Goal: Transaction & Acquisition: Register for event/course

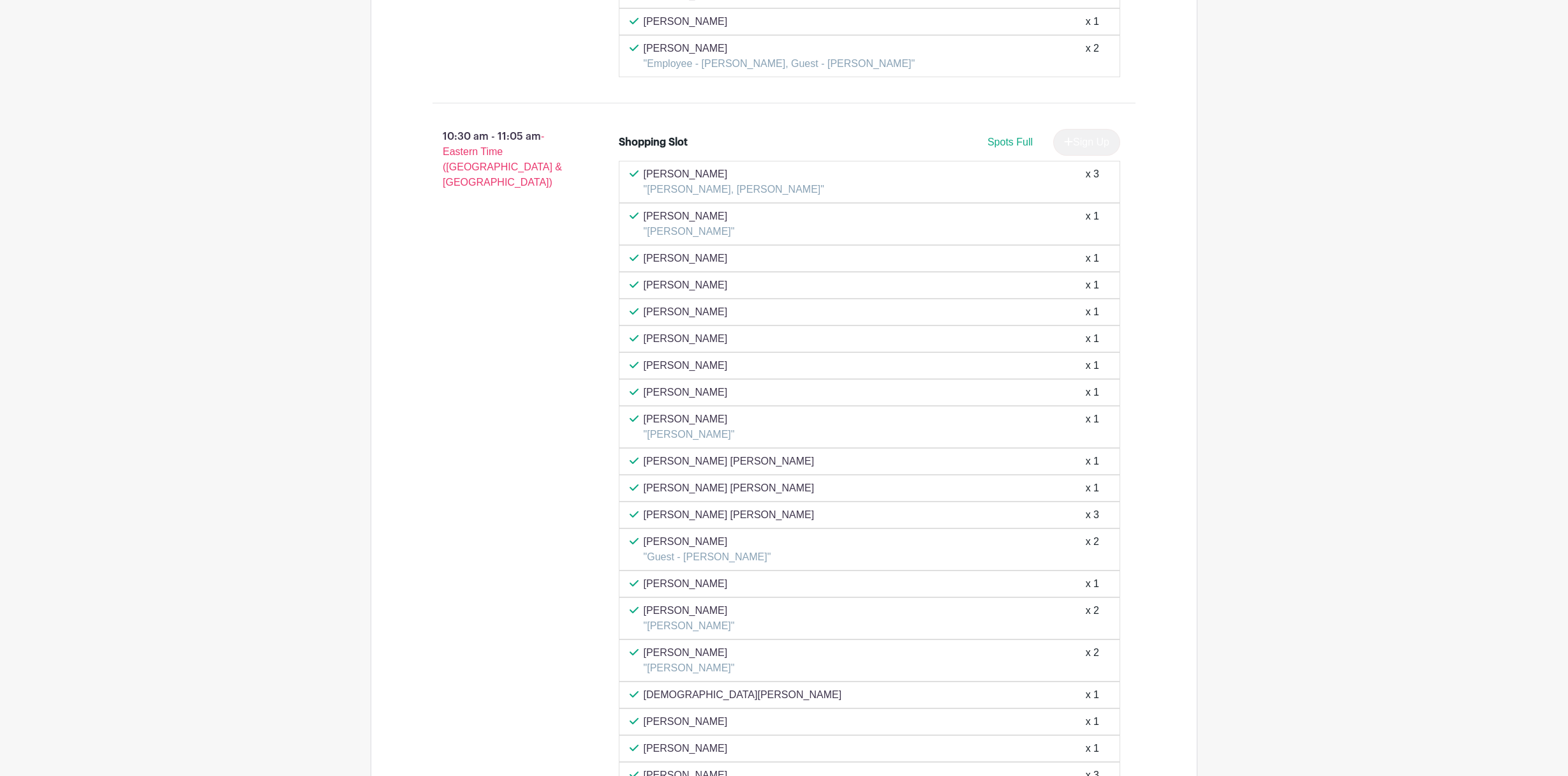
scroll to position [2771, 0]
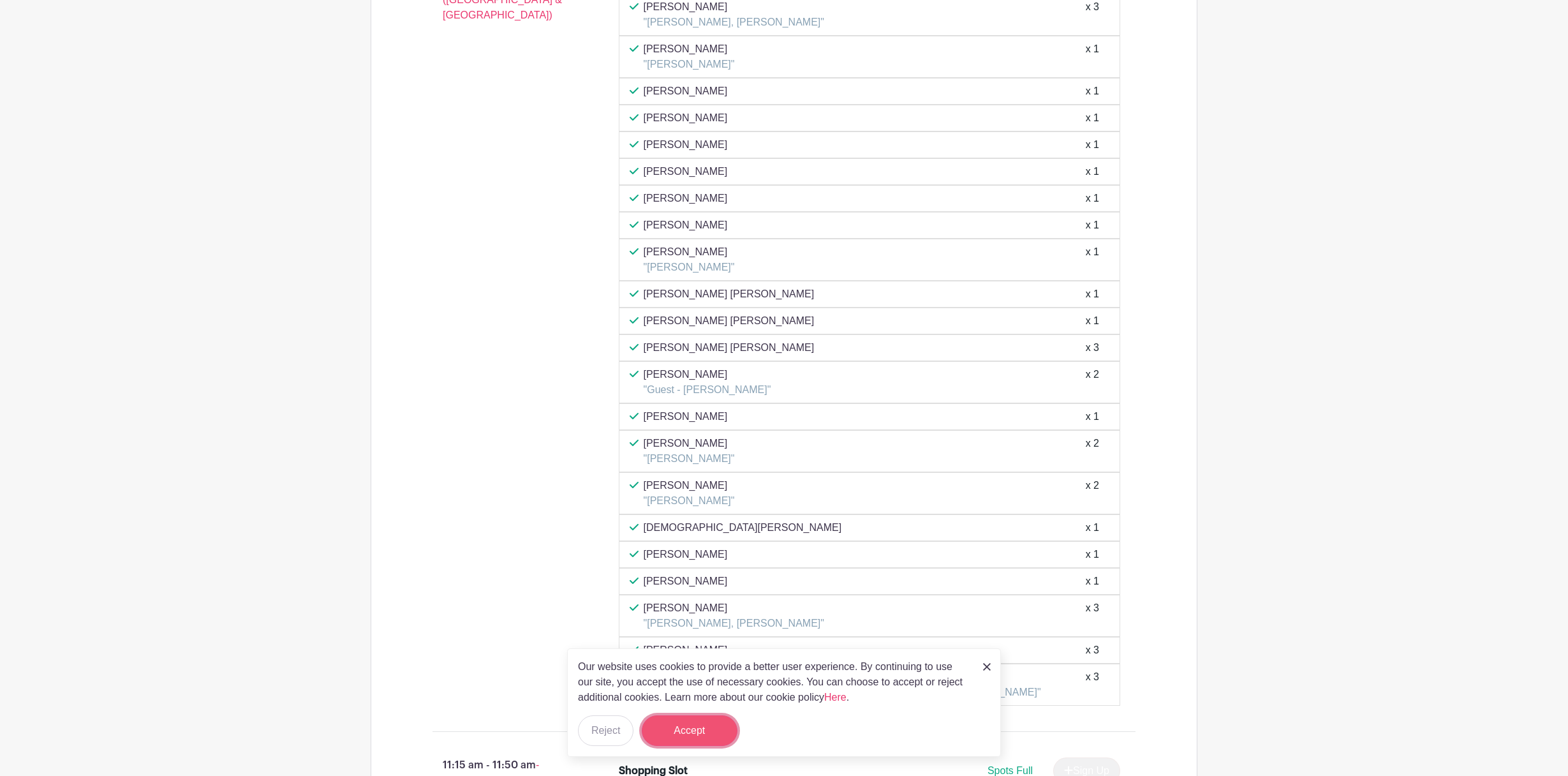
click at [700, 727] on button "Accept" at bounding box center [689, 730] width 96 height 31
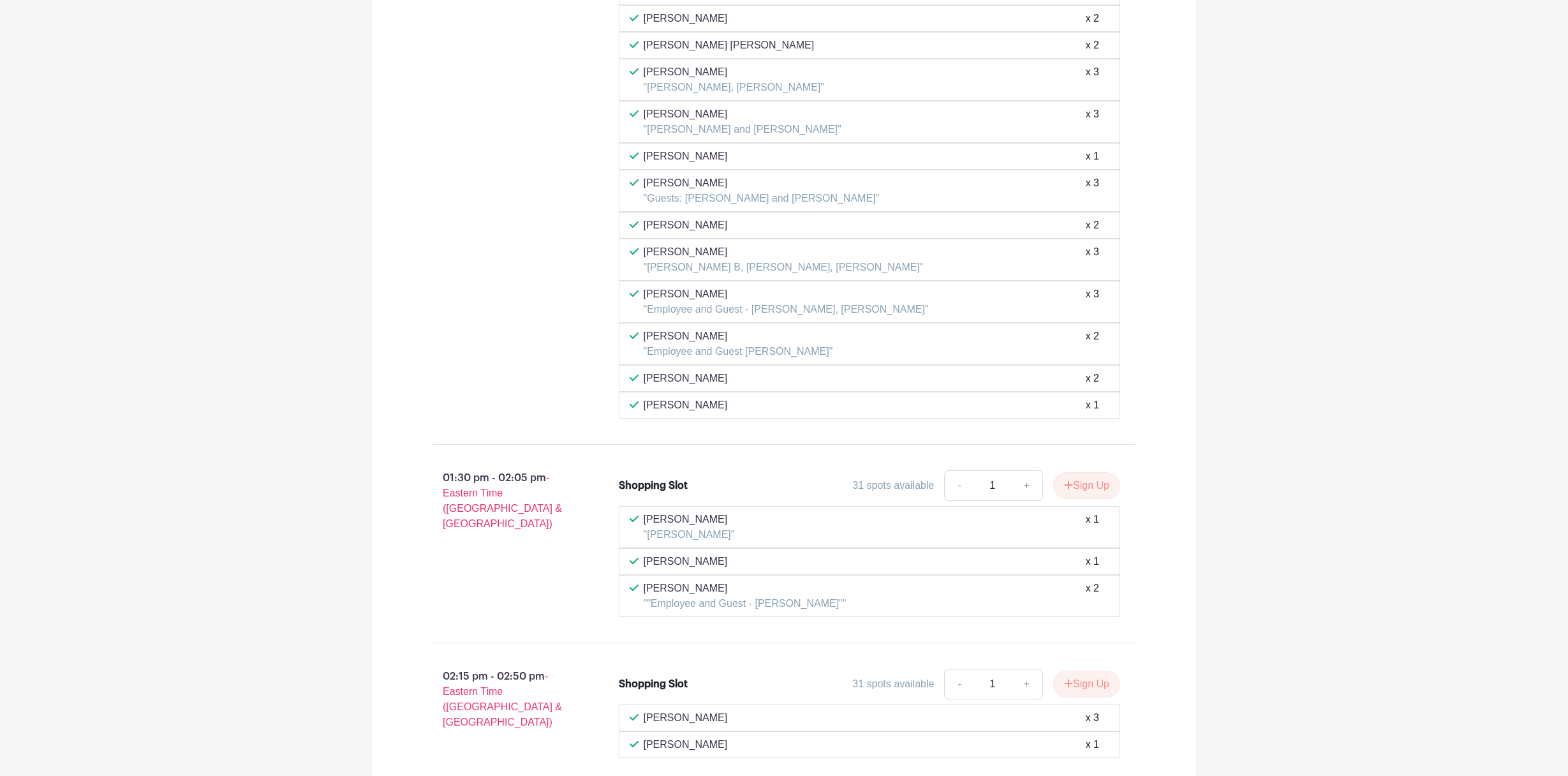
scroll to position [5290, 0]
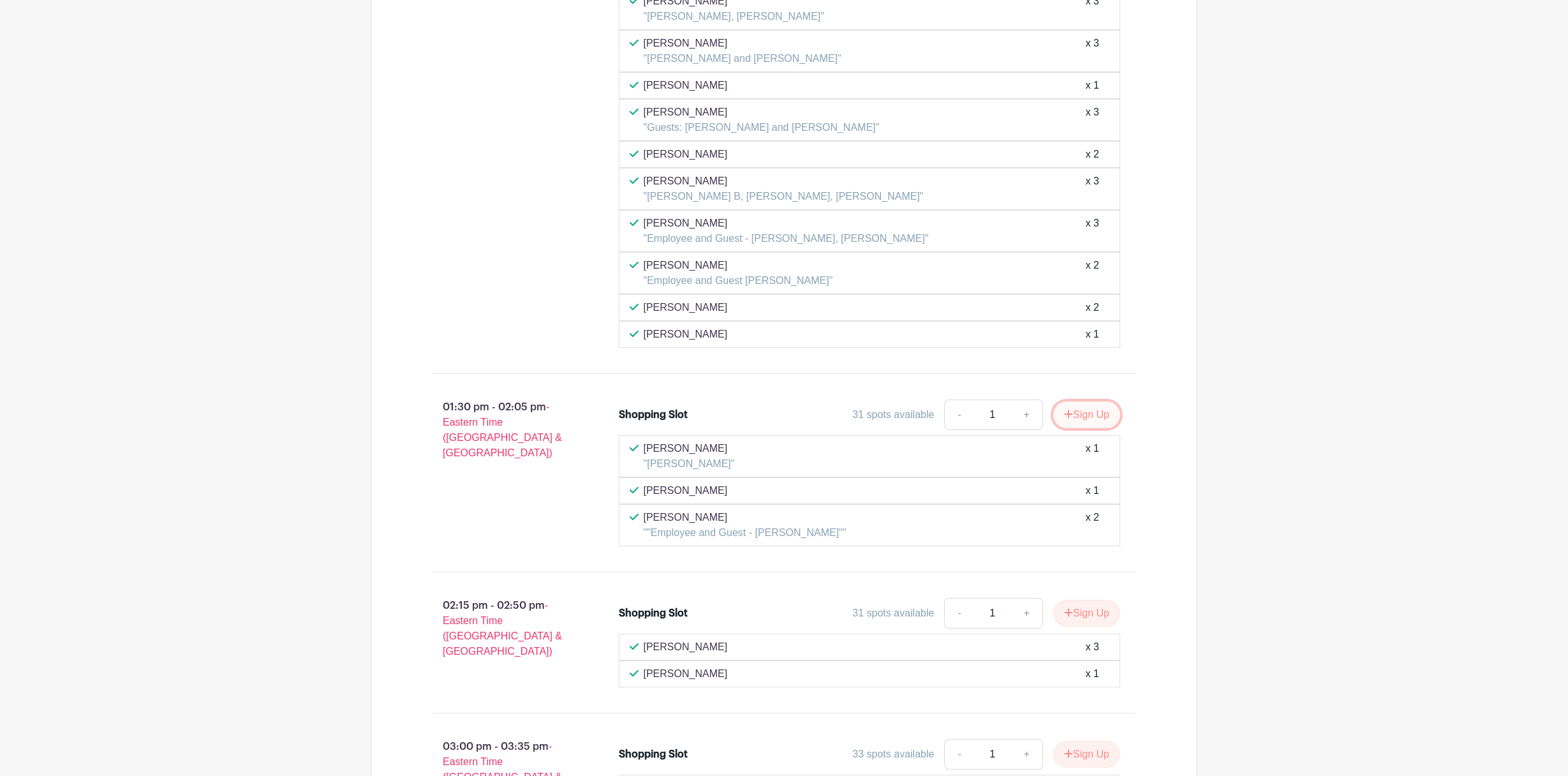
click at [1067, 415] on icon "submit" at bounding box center [1068, 414] width 9 height 10
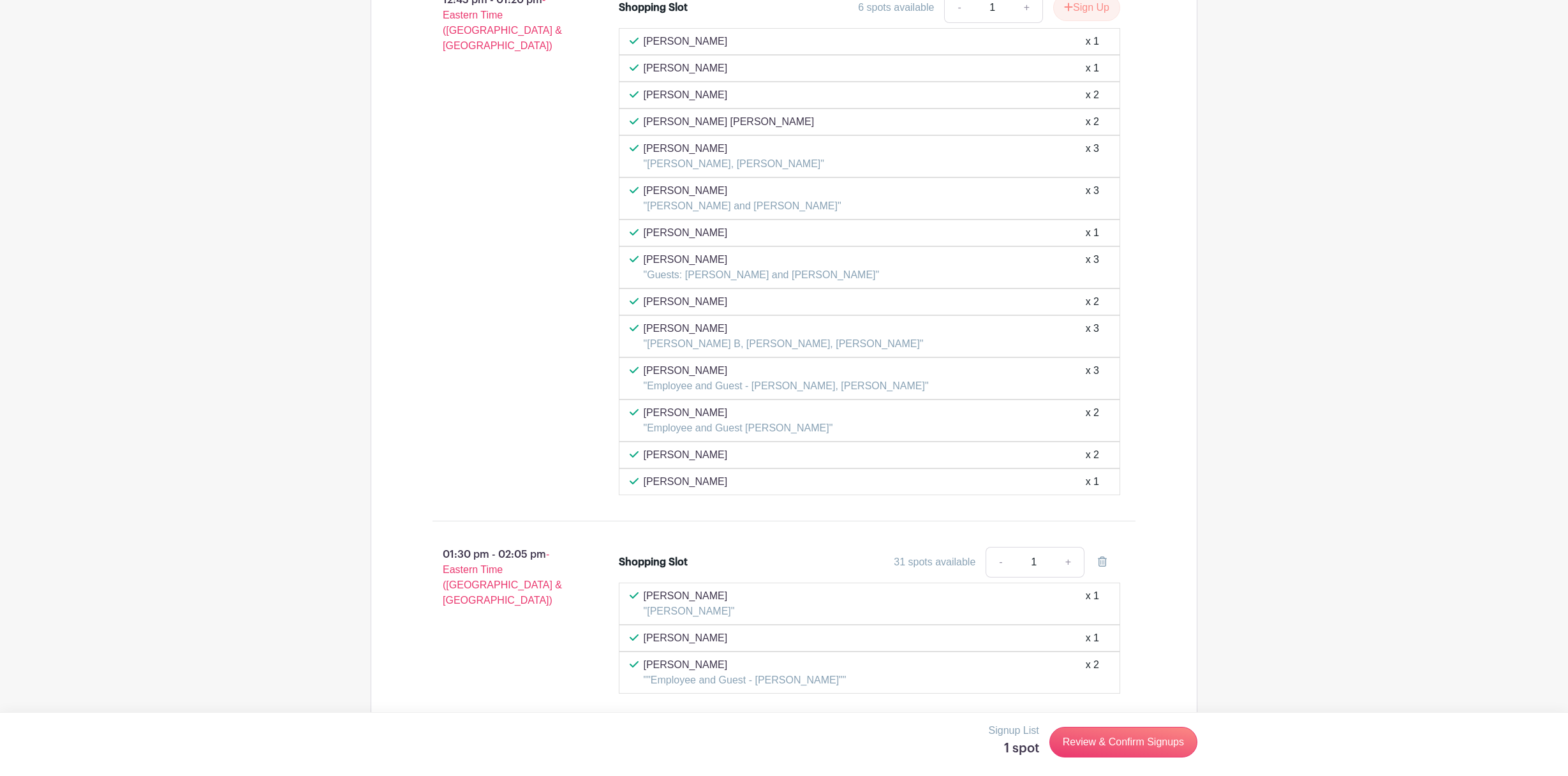
scroll to position [5142, 0]
click at [1067, 561] on link "+" at bounding box center [1069, 563] width 32 height 31
type input "2"
click at [1067, 561] on link "+" at bounding box center [1069, 563] width 32 height 31
type input "3"
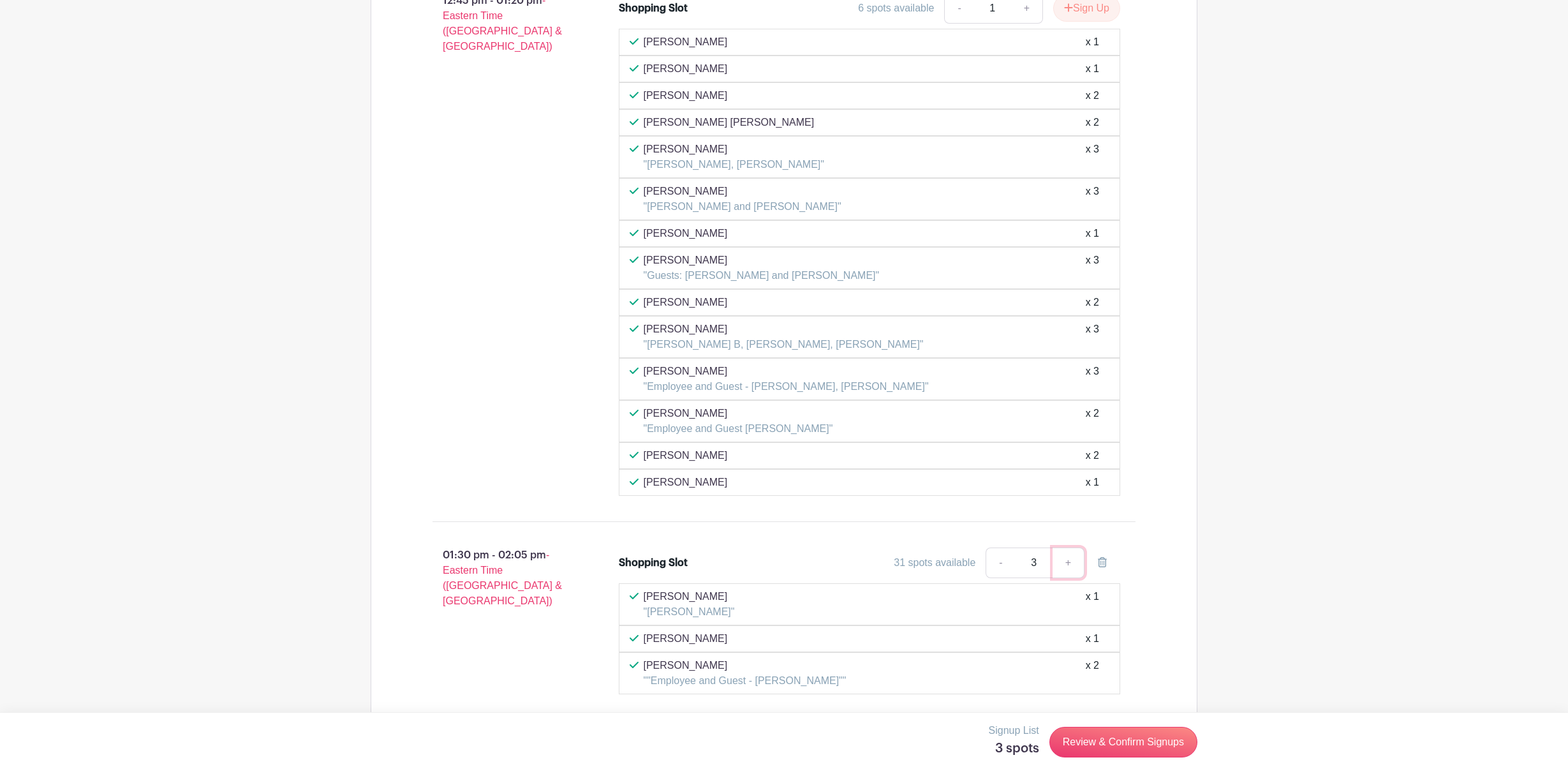
click at [1067, 561] on link "+" at bounding box center [1069, 563] width 32 height 31
type input "4"
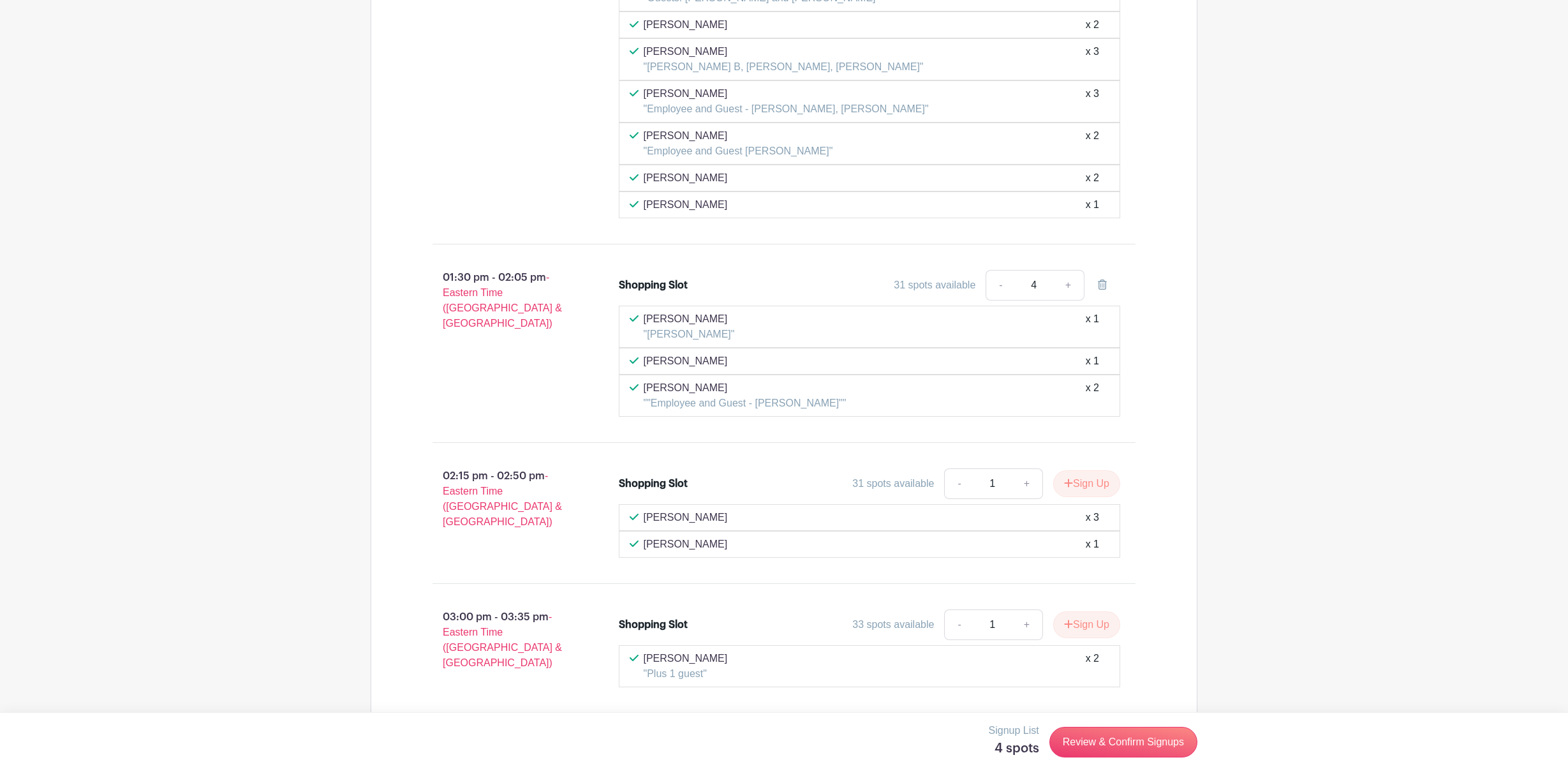
scroll to position [5271, 0]
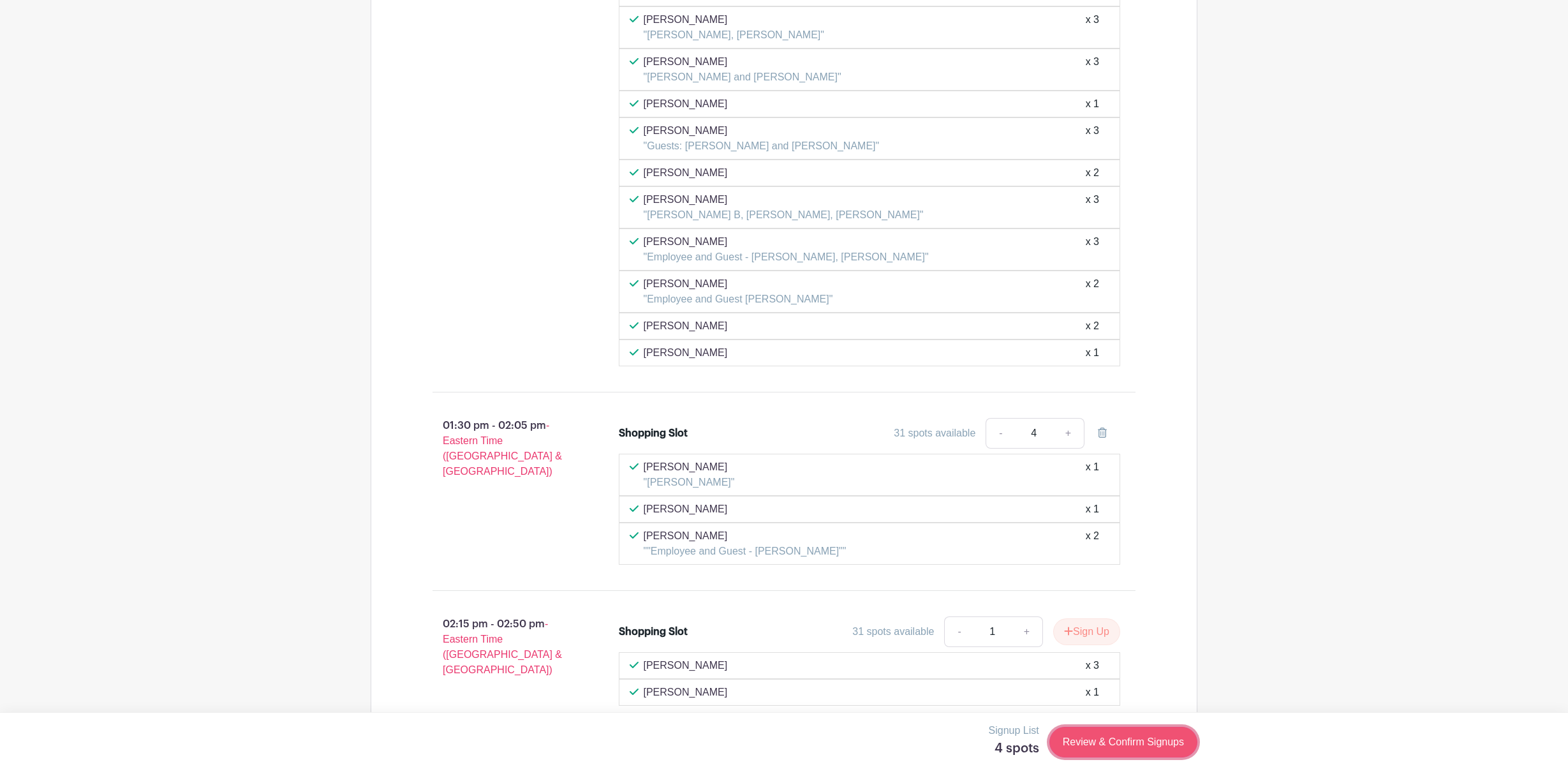
click at [1118, 734] on link "Review & Confirm Signups" at bounding box center [1123, 742] width 148 height 31
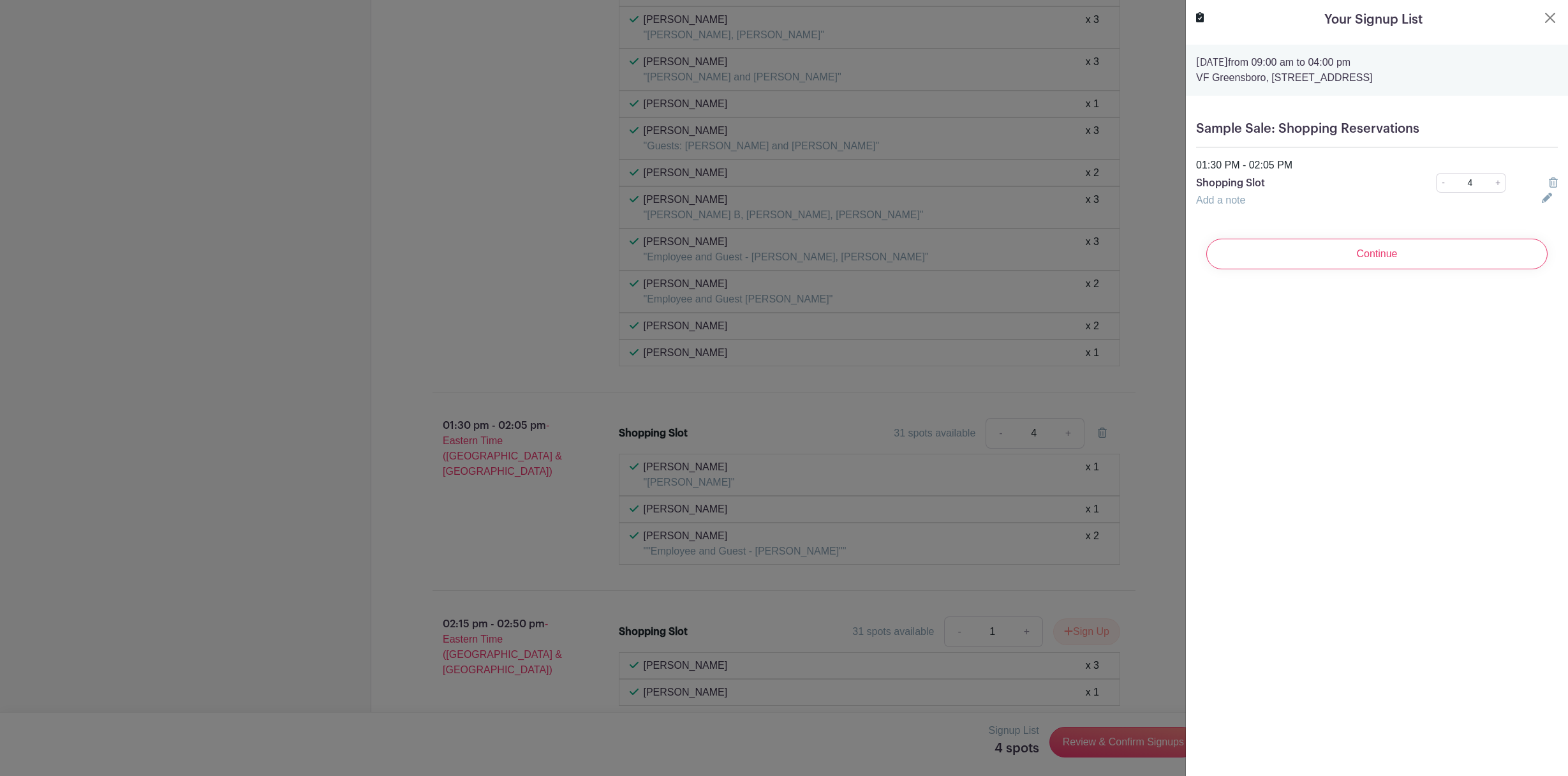
drag, startPoint x: 1344, startPoint y: 248, endPoint x: 1316, endPoint y: 212, distance: 45.6
click at [1316, 212] on form "[DATE] 09:00 am to 04:00 pm VF Greensboro, [STREET_ADDRESS] Sample Sale: Shoppi…" at bounding box center [1377, 162] width 382 height 235
click at [1342, 252] on input "Continue" at bounding box center [1377, 254] width 341 height 31
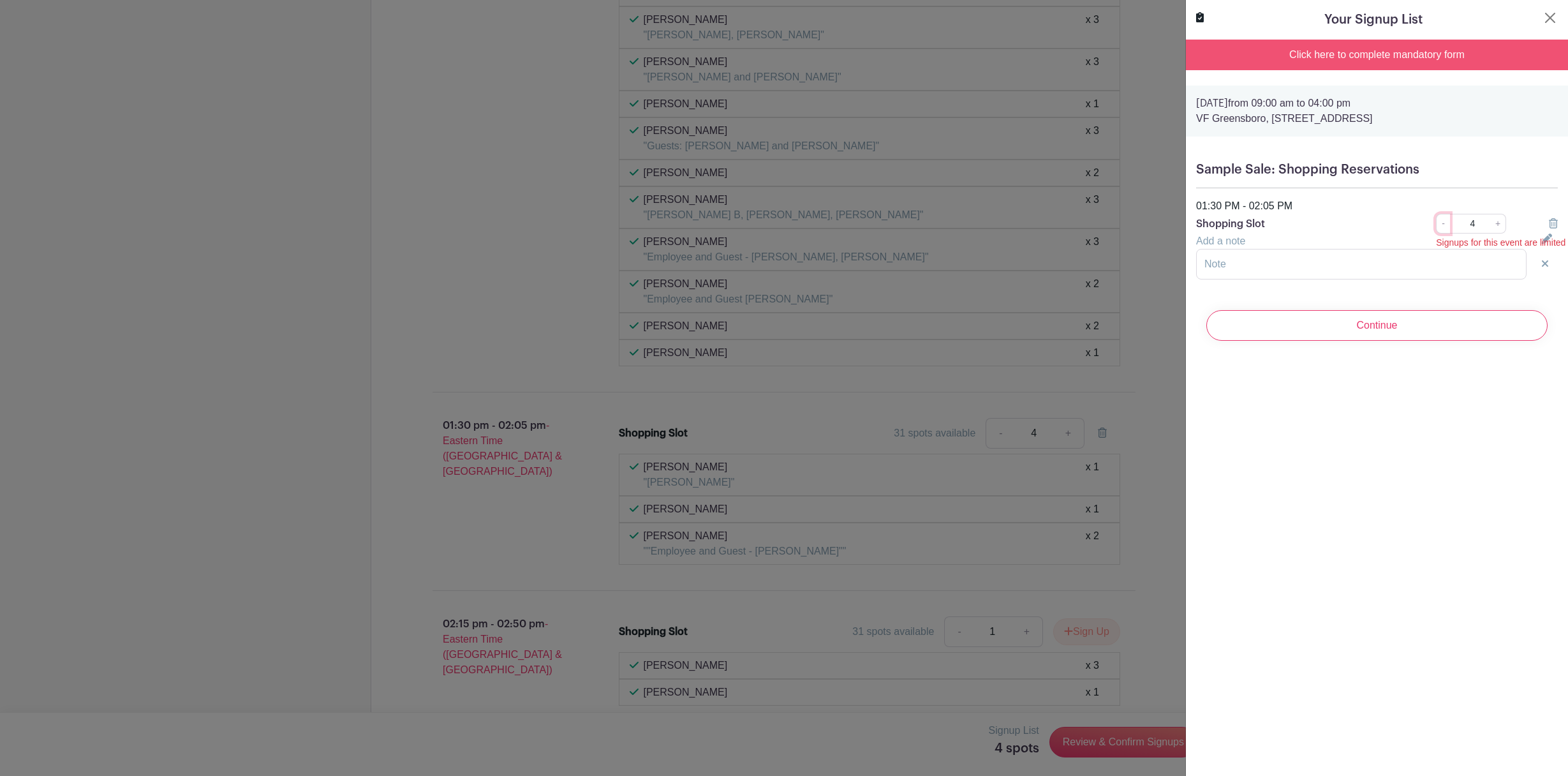
click at [1443, 227] on link "-" at bounding box center [1443, 224] width 14 height 20
type input "2"
click at [1375, 294] on form "[DATE] 09:00 am to 04:00 pm VF Greensboro, [STREET_ADDRESS] Sample Sale: Shoppi…" at bounding box center [1377, 218] width 382 height 265
click at [1394, 324] on input "Continue" at bounding box center [1377, 326] width 341 height 31
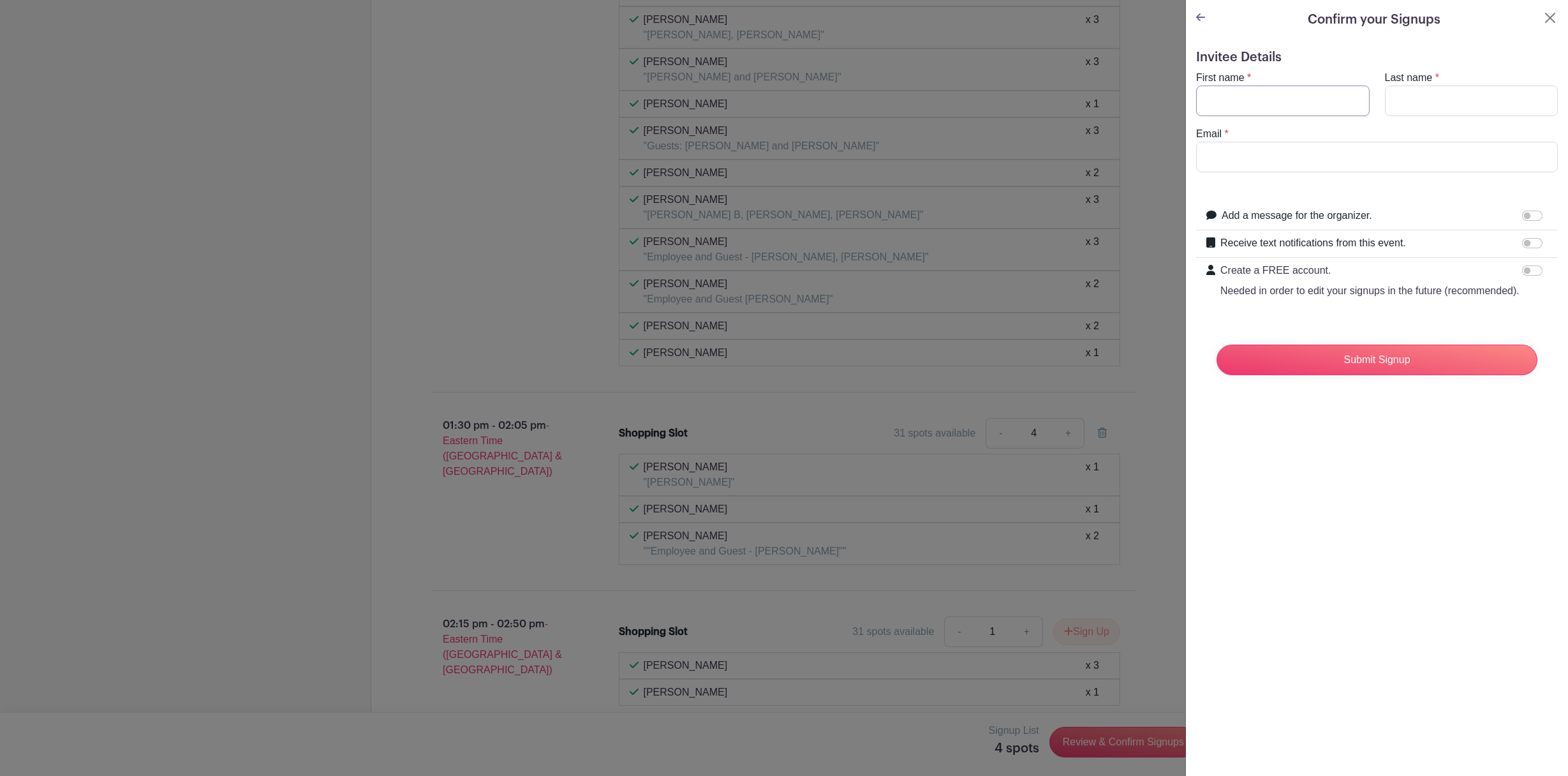
click at [1299, 97] on input "First name" at bounding box center [1283, 101] width 174 height 31
type input "H"
type input "[PERSON_NAME]"
click at [1468, 88] on input "Last name" at bounding box center [1472, 101] width 174 height 31
type input "Khan"
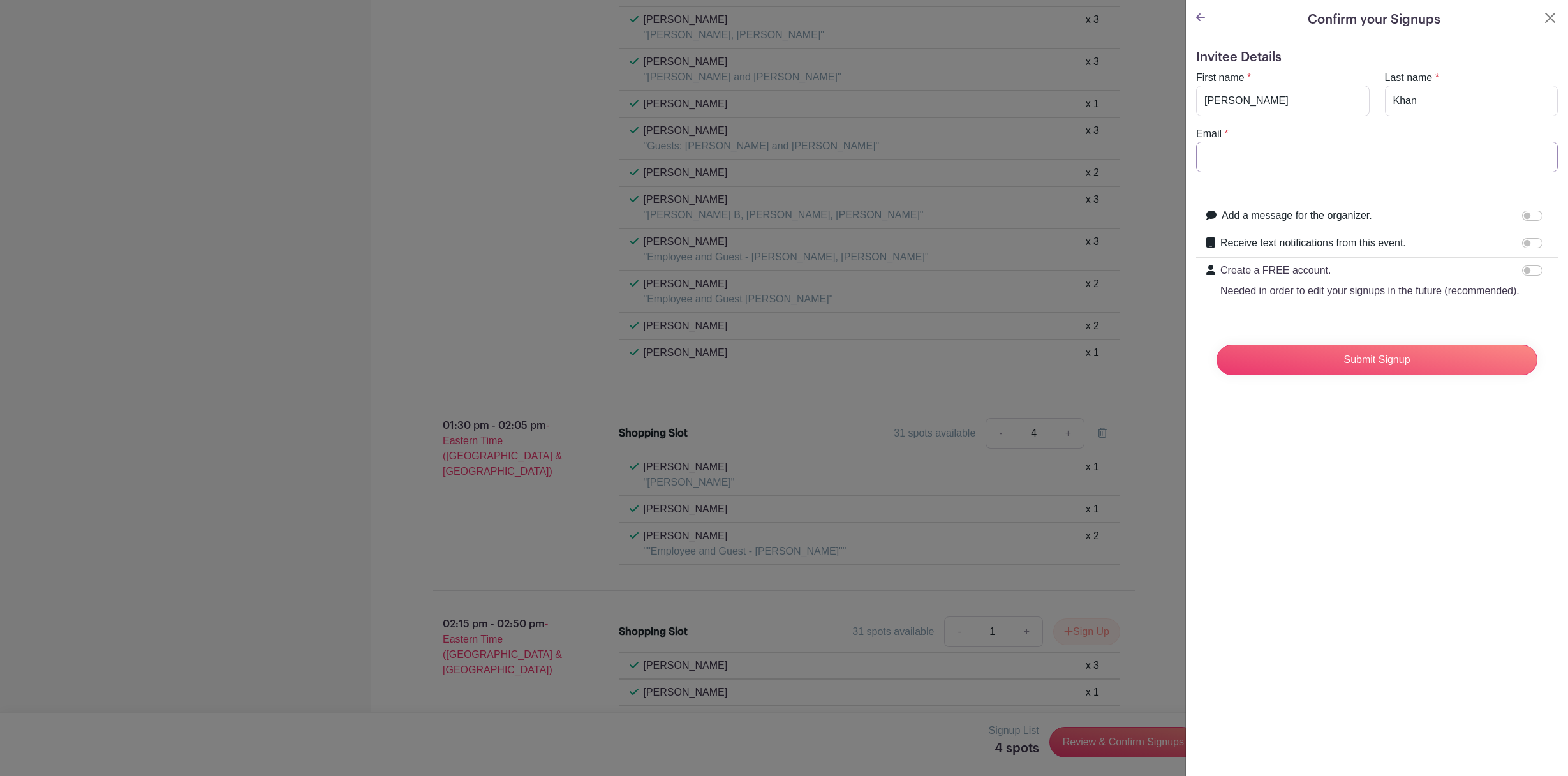
click at [1341, 162] on input "Email" at bounding box center [1377, 157] width 362 height 31
click at [1341, 126] on div "Email *" at bounding box center [1377, 149] width 377 height 46
click at [1416, 102] on input "Khan" at bounding box center [1472, 101] width 174 height 31
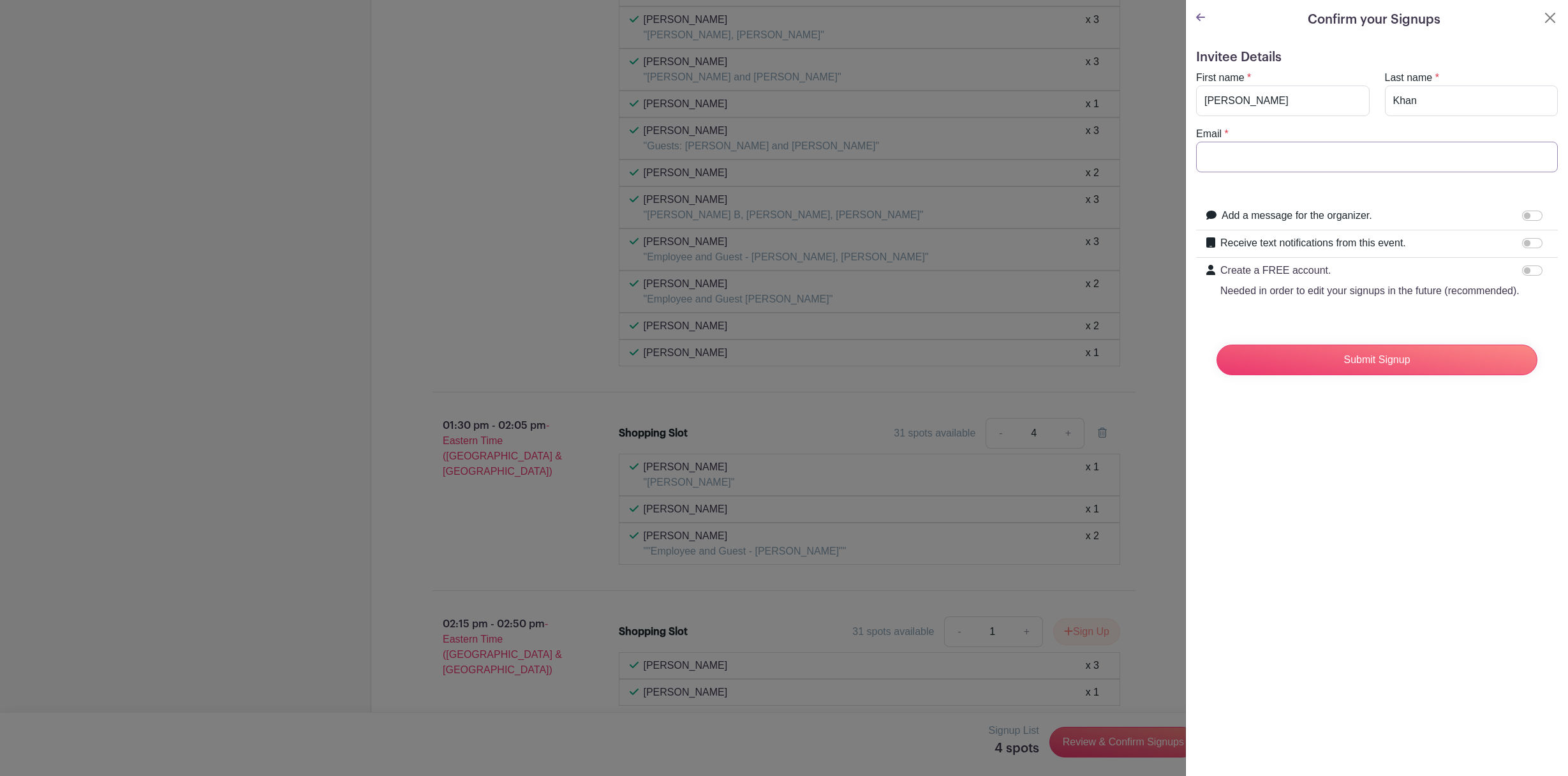
click at [1213, 149] on input "Email" at bounding box center [1377, 157] width 362 height 31
click at [1546, 18] on button "Close" at bounding box center [1550, 18] width 15 height 15
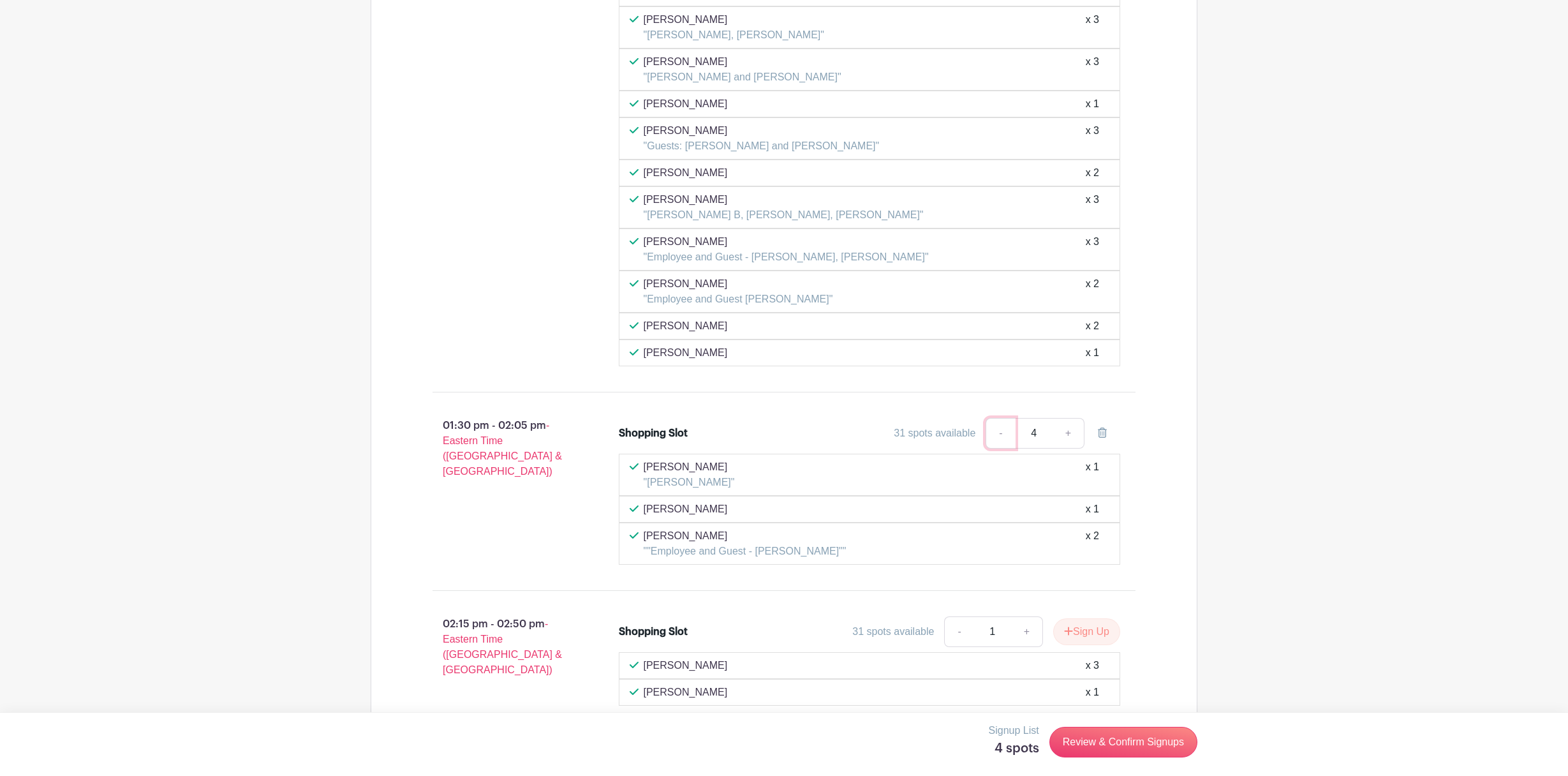
click at [1004, 433] on link "-" at bounding box center [1000, 433] width 29 height 31
type input "3"
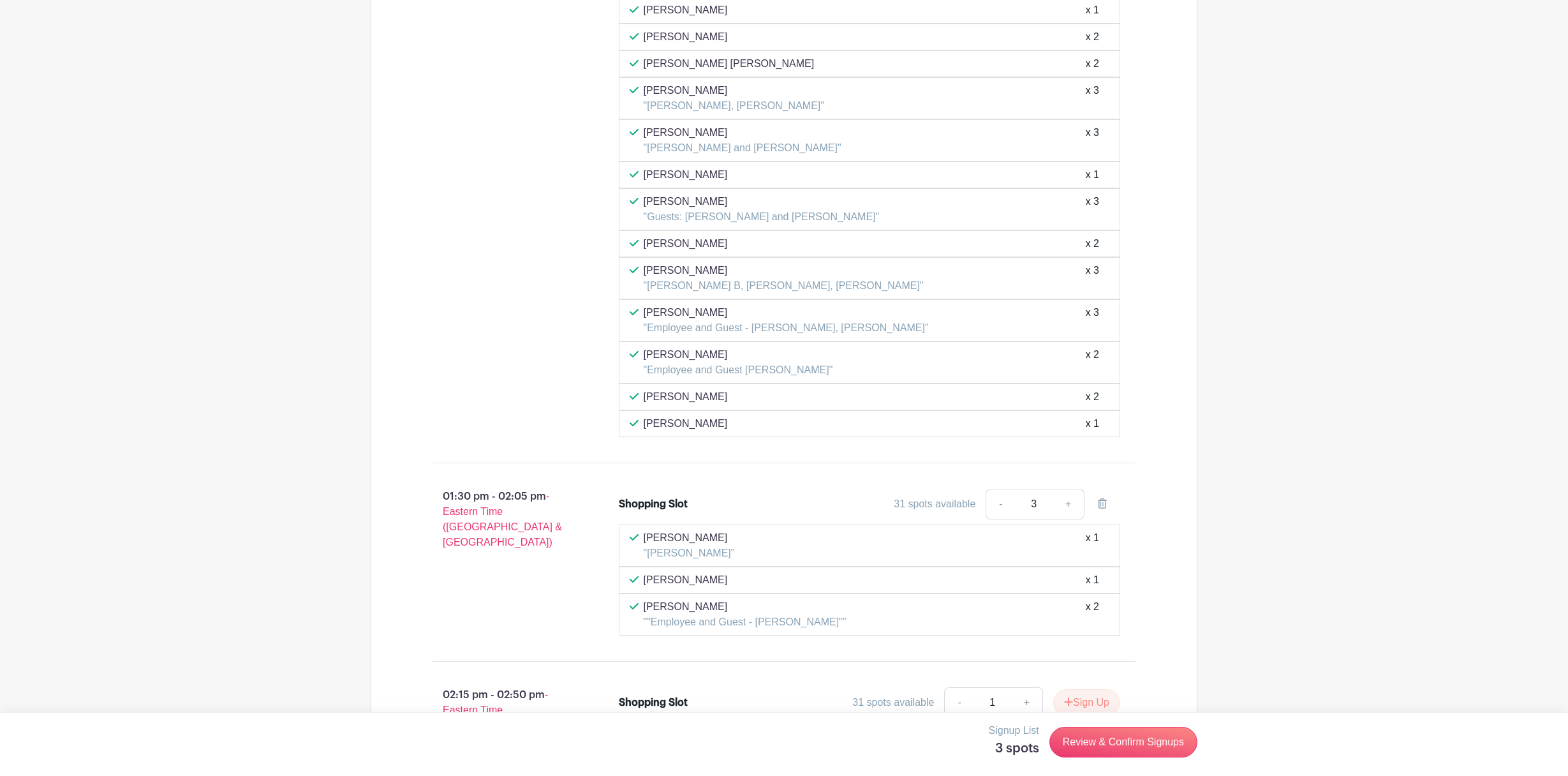
scroll to position [5645, 0]
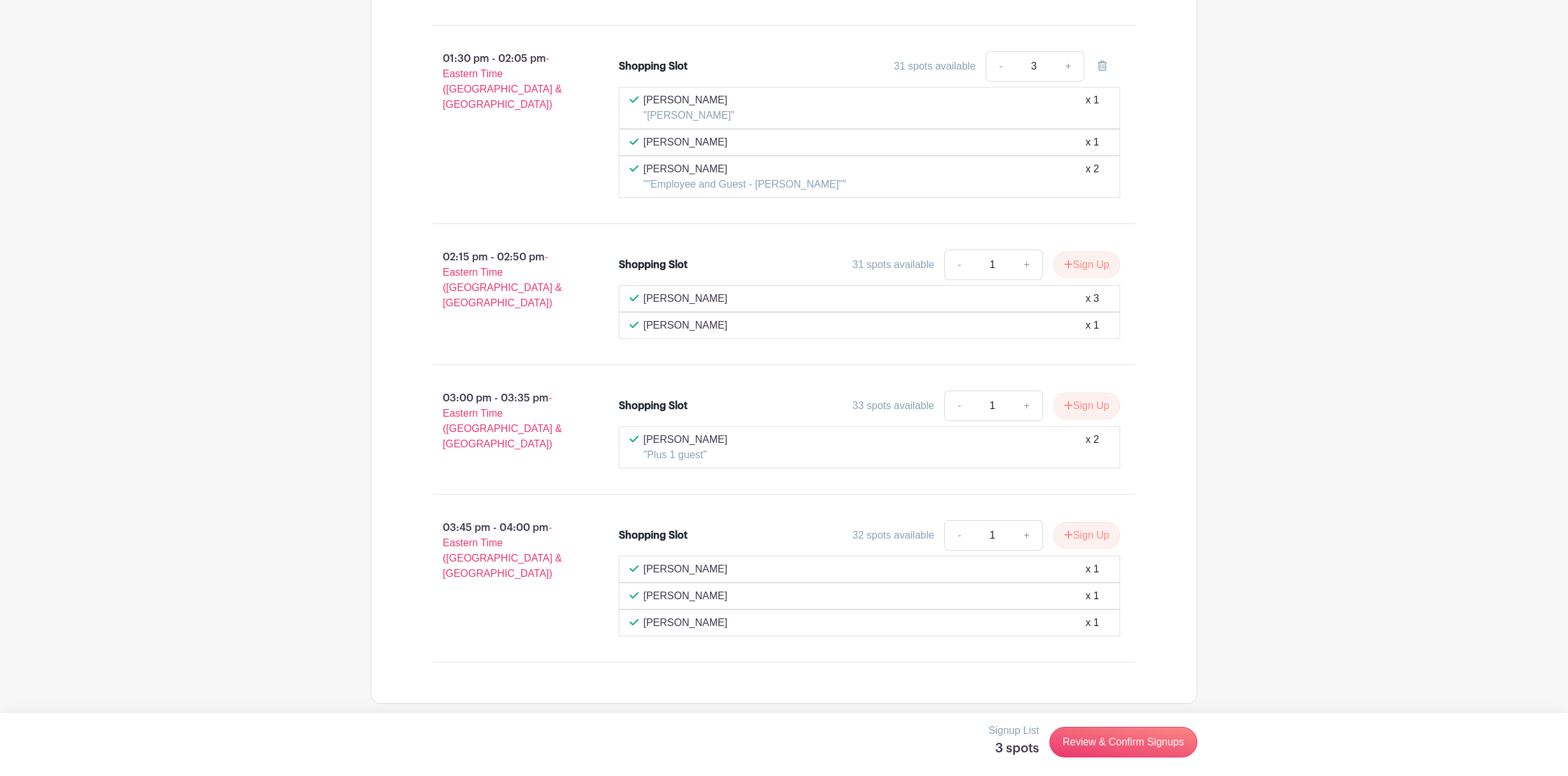
scroll to position [5635, 0]
click at [1025, 265] on link "+" at bounding box center [1027, 268] width 32 height 31
type input "3"
click at [999, 73] on link "-" at bounding box center [1000, 69] width 29 height 31
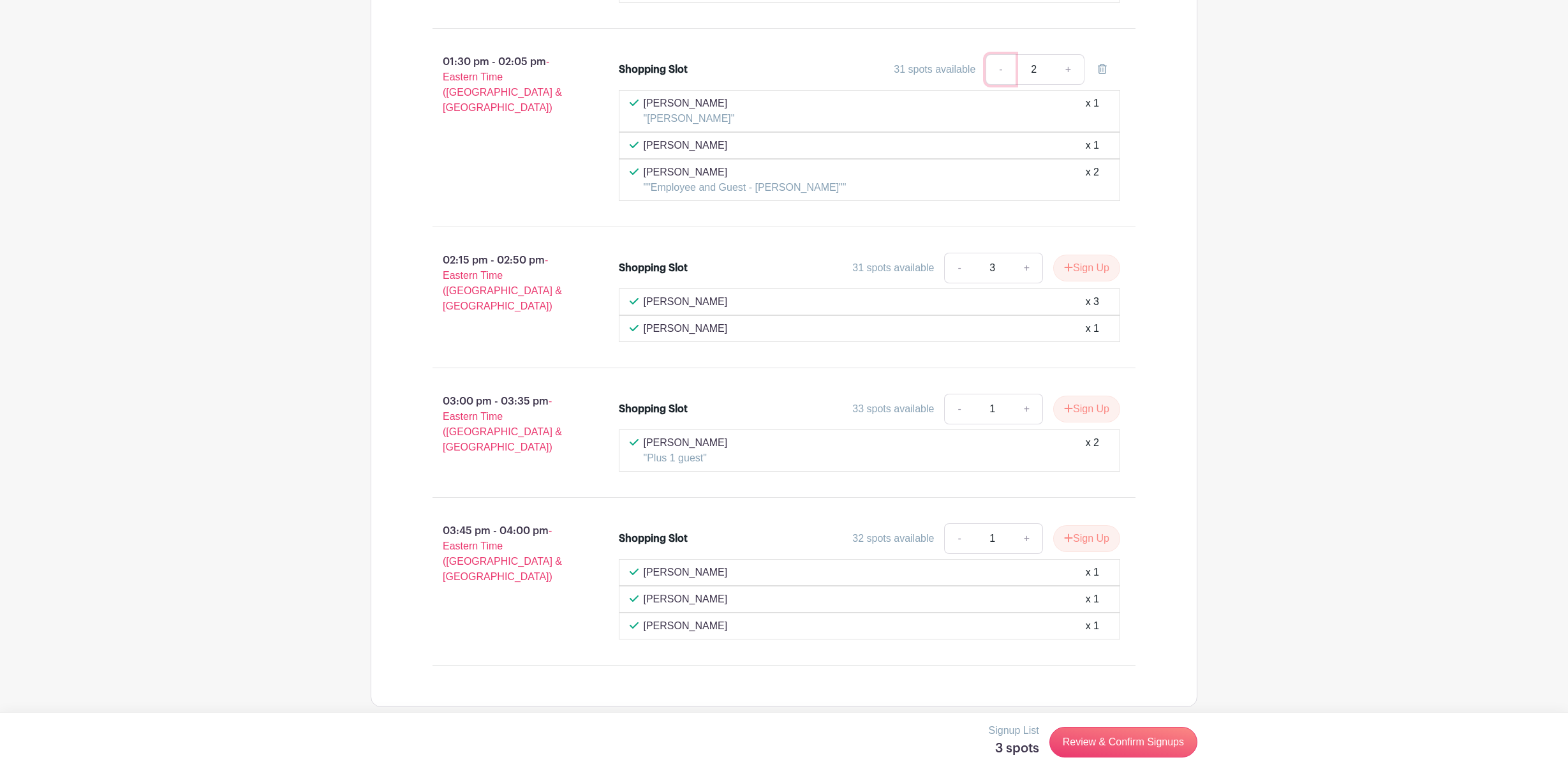
click at [999, 73] on link "-" at bounding box center [1000, 69] width 29 height 31
type input "1"
click at [1091, 270] on button "Sign Up" at bounding box center [1086, 268] width 67 height 27
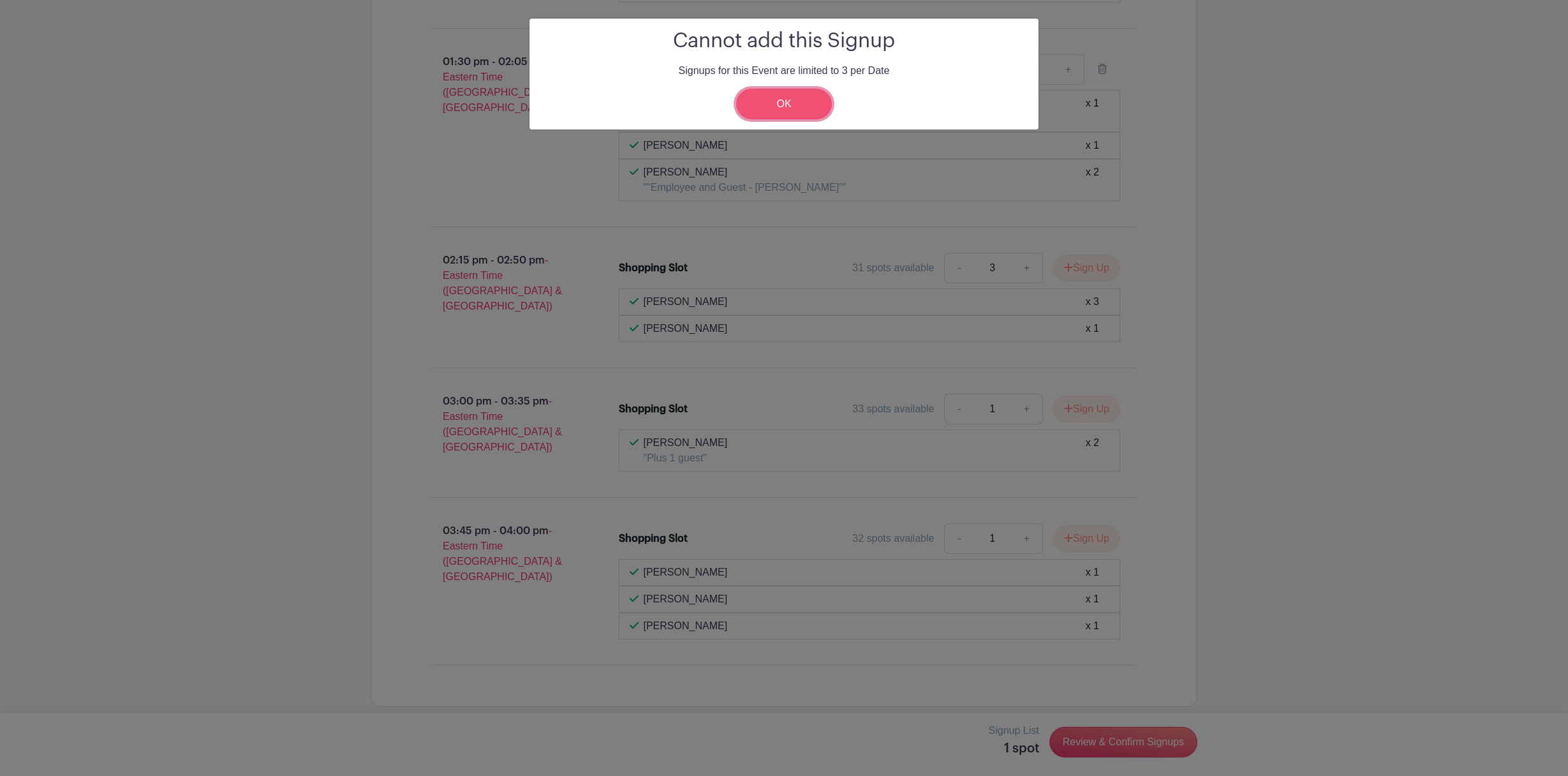
click at [794, 96] on link "OK" at bounding box center [784, 104] width 96 height 31
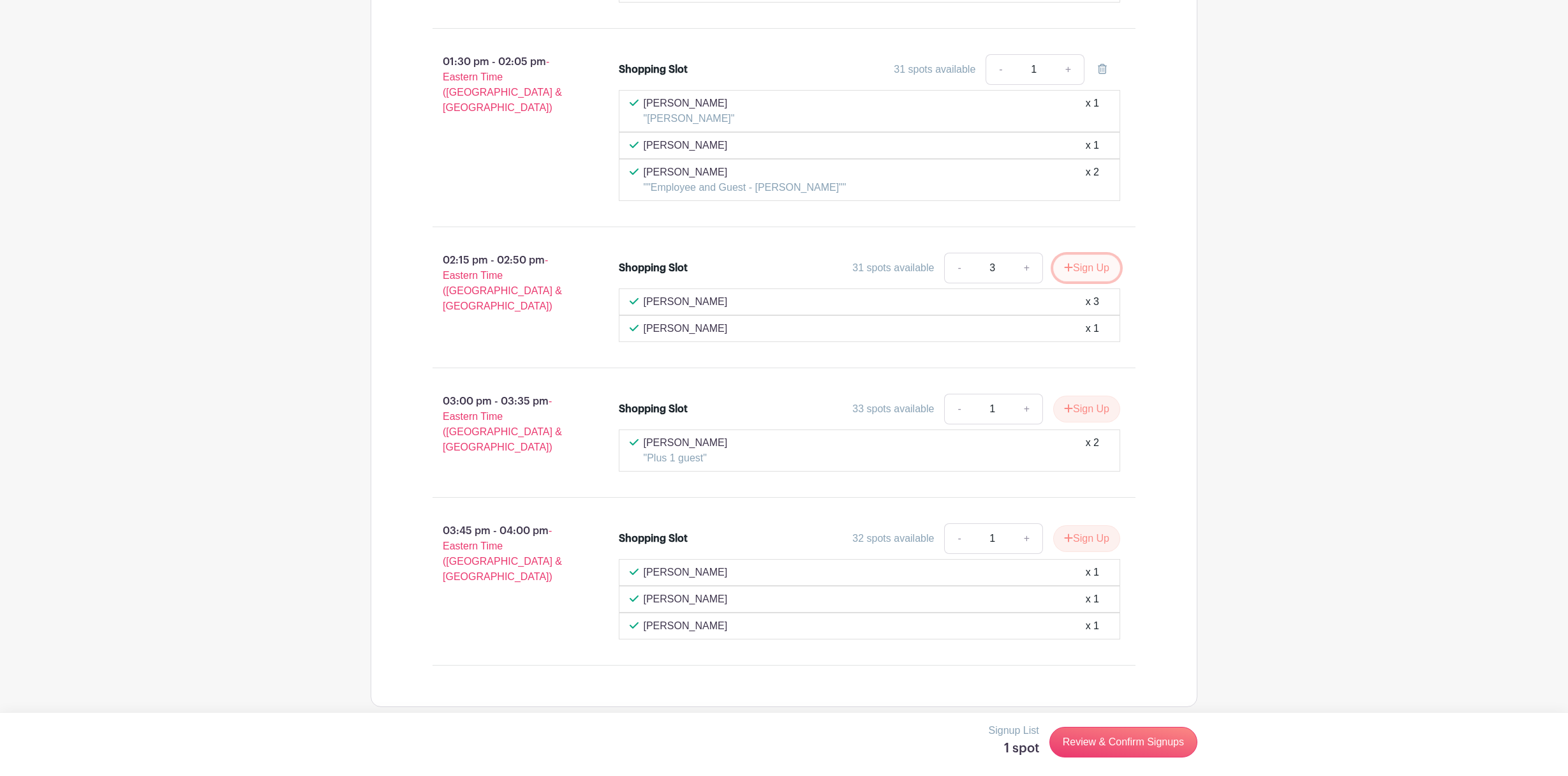
click at [1081, 263] on button "Sign Up" at bounding box center [1086, 268] width 67 height 27
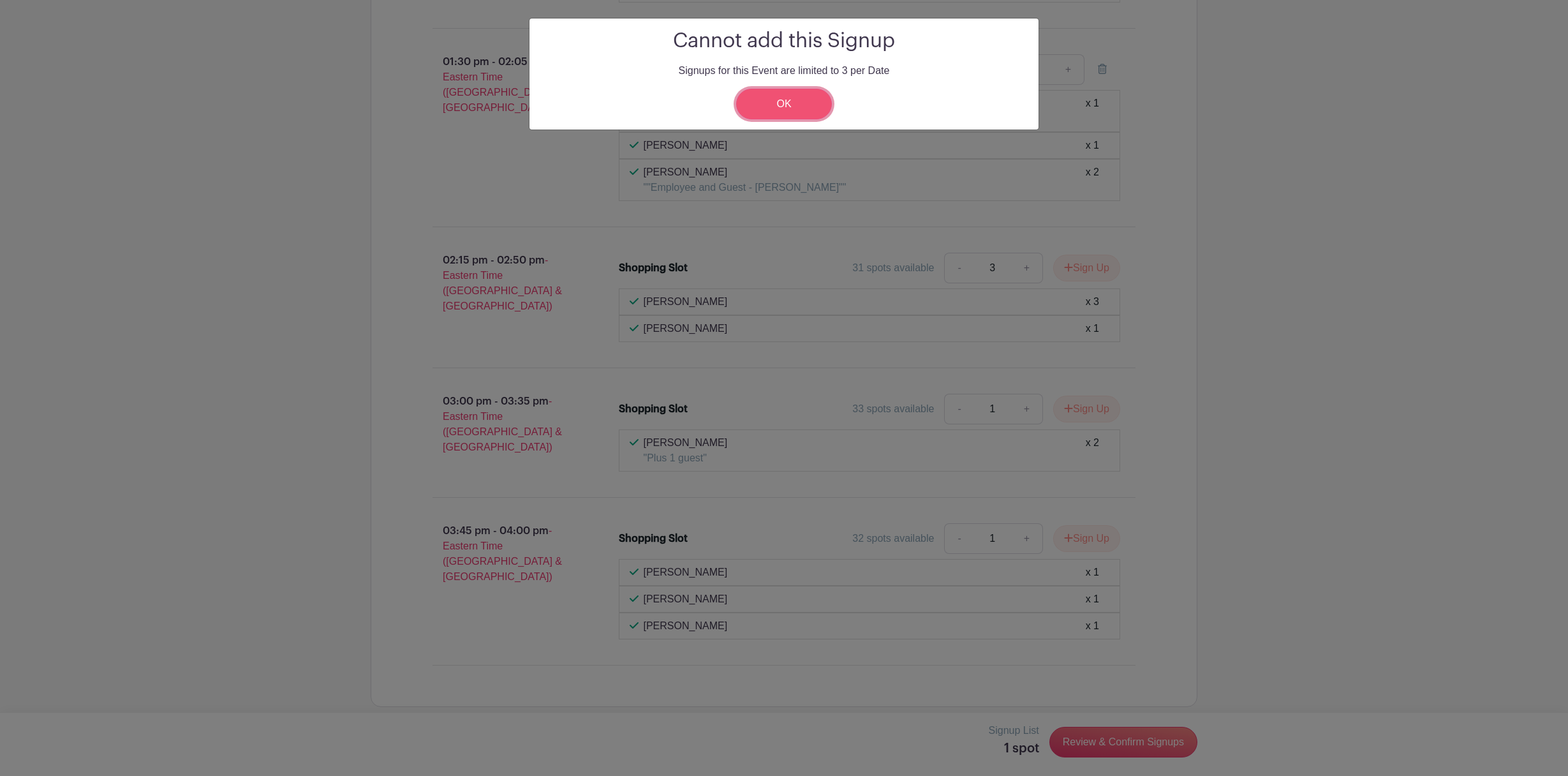
click at [782, 94] on link "OK" at bounding box center [784, 104] width 96 height 31
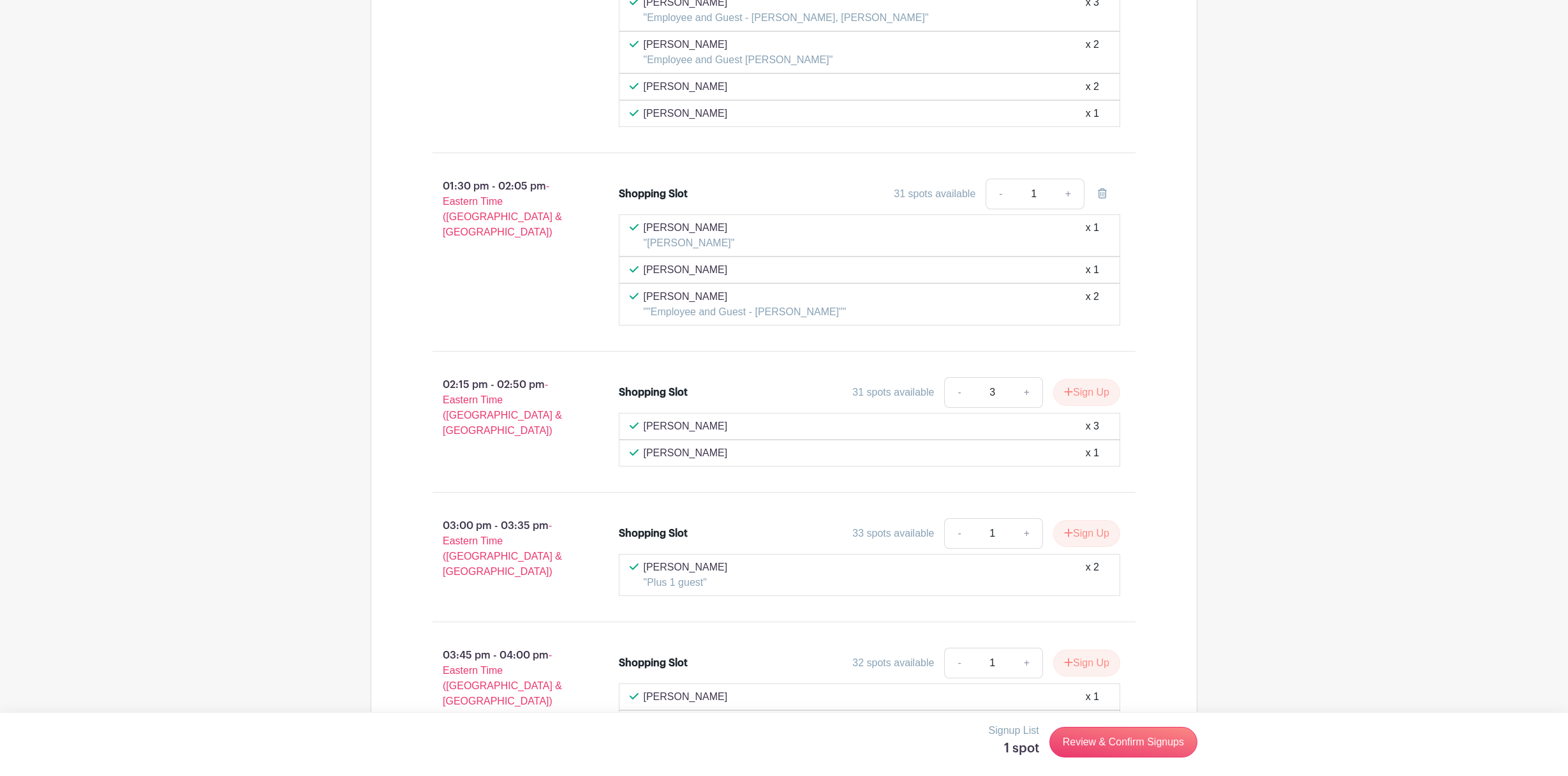
scroll to position [5645, 0]
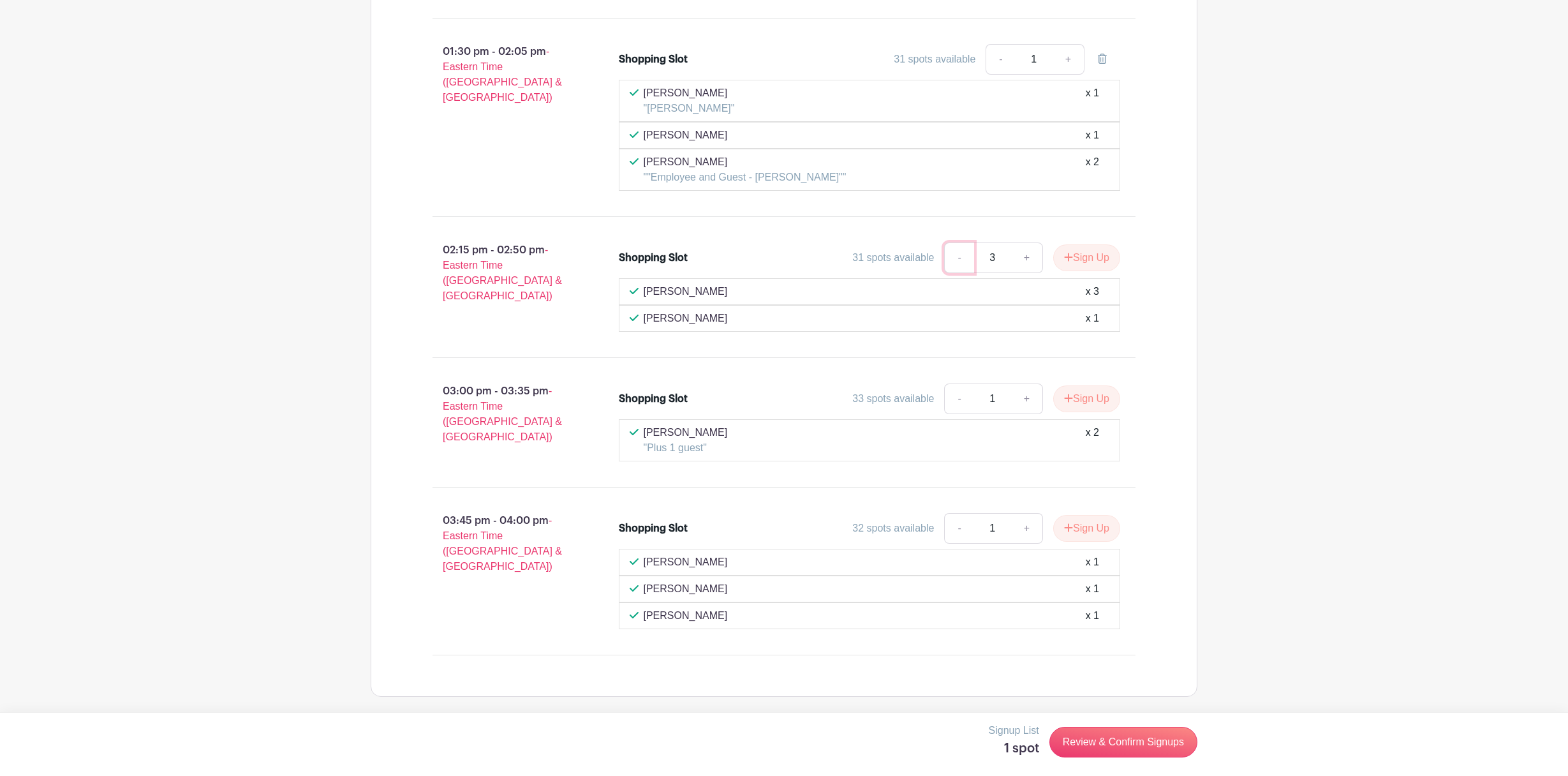
click at [955, 257] on link "-" at bounding box center [958, 257] width 29 height 31
click at [1018, 261] on link "+" at bounding box center [1027, 257] width 32 height 31
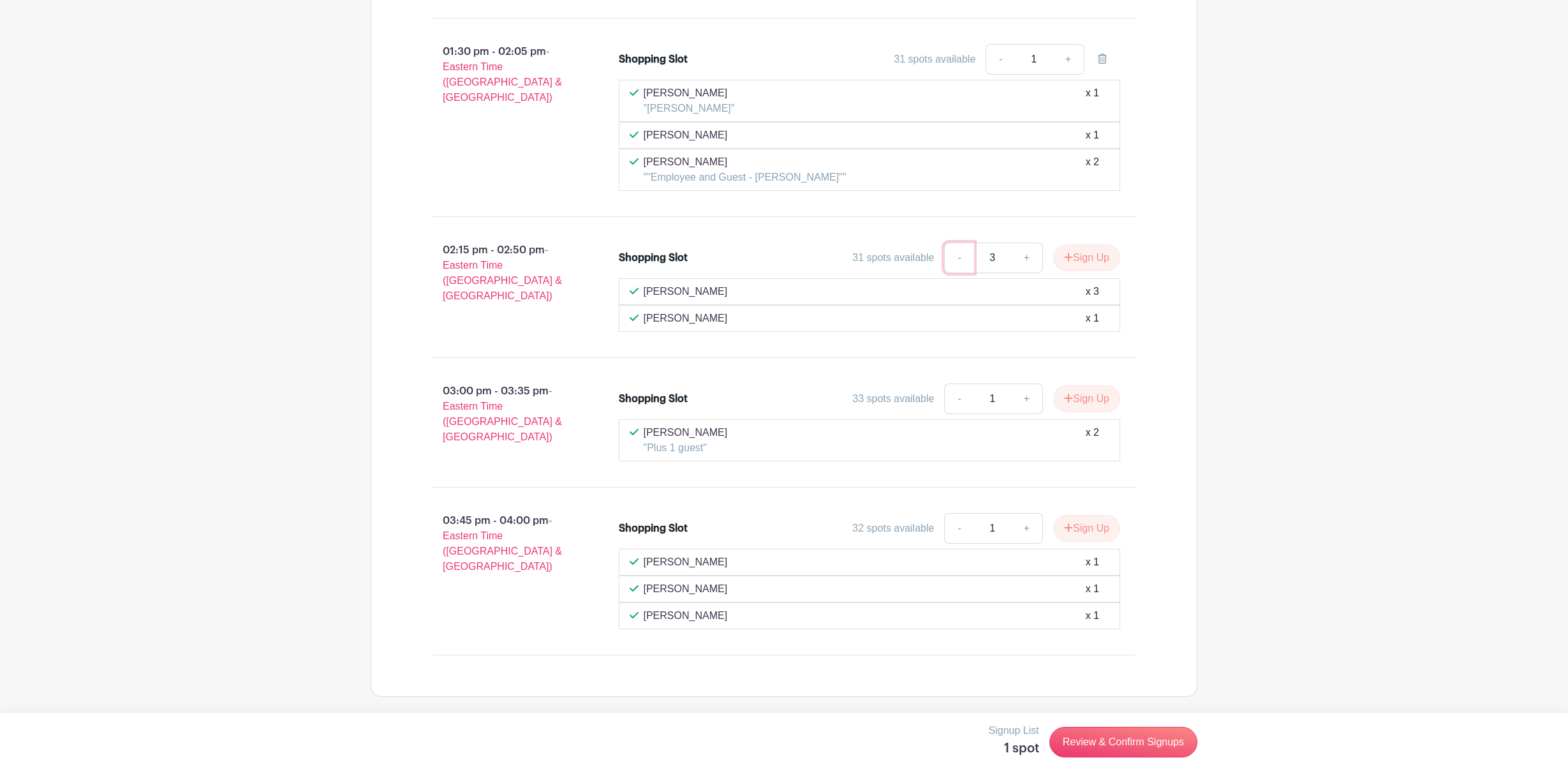
click at [961, 253] on link "-" at bounding box center [958, 257] width 29 height 31
click at [1029, 255] on link "+" at bounding box center [1027, 257] width 32 height 31
type input "3"
click at [1067, 261] on icon "submit" at bounding box center [1068, 257] width 9 height 10
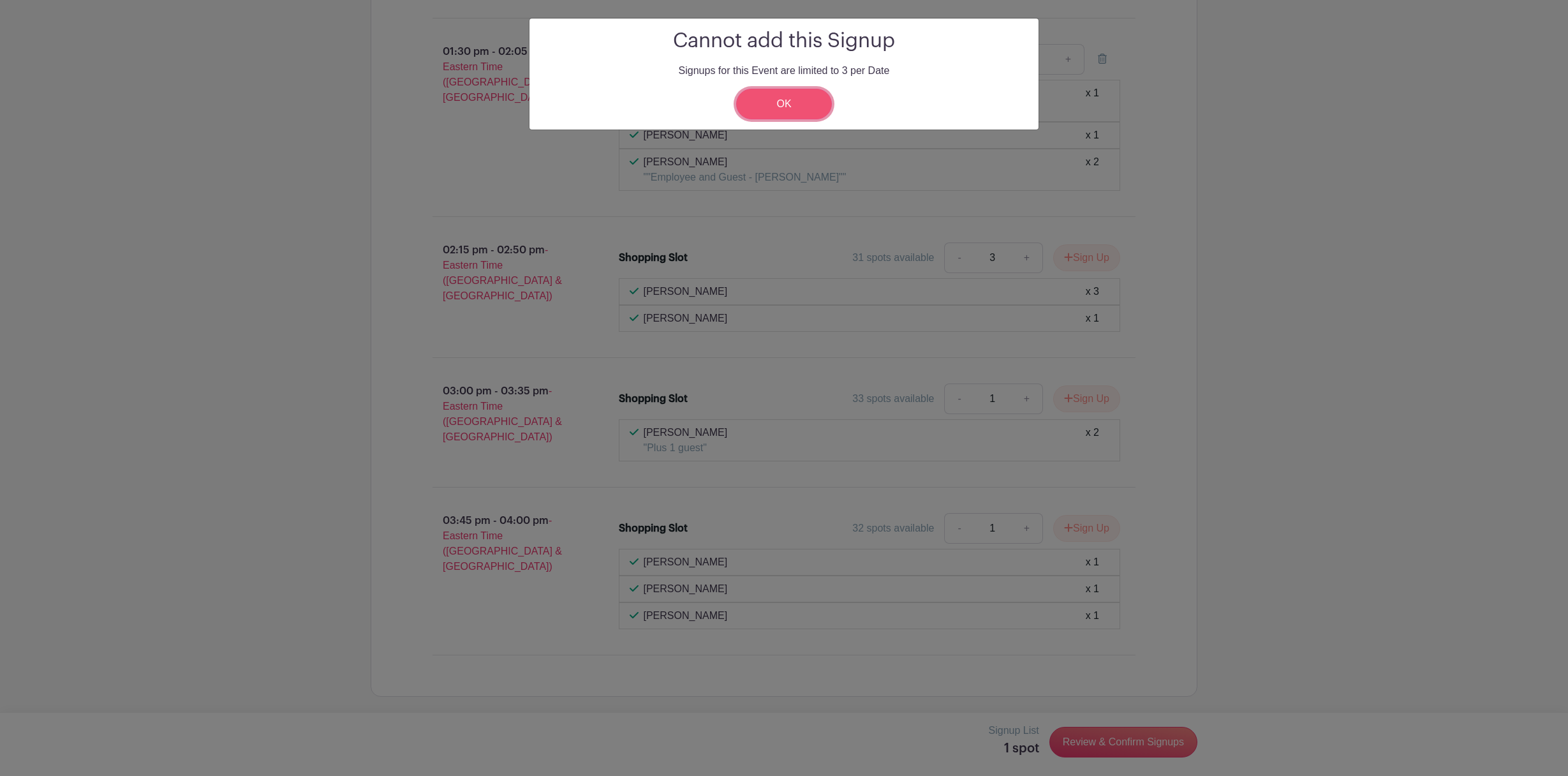
click at [789, 95] on link "OK" at bounding box center [784, 104] width 96 height 31
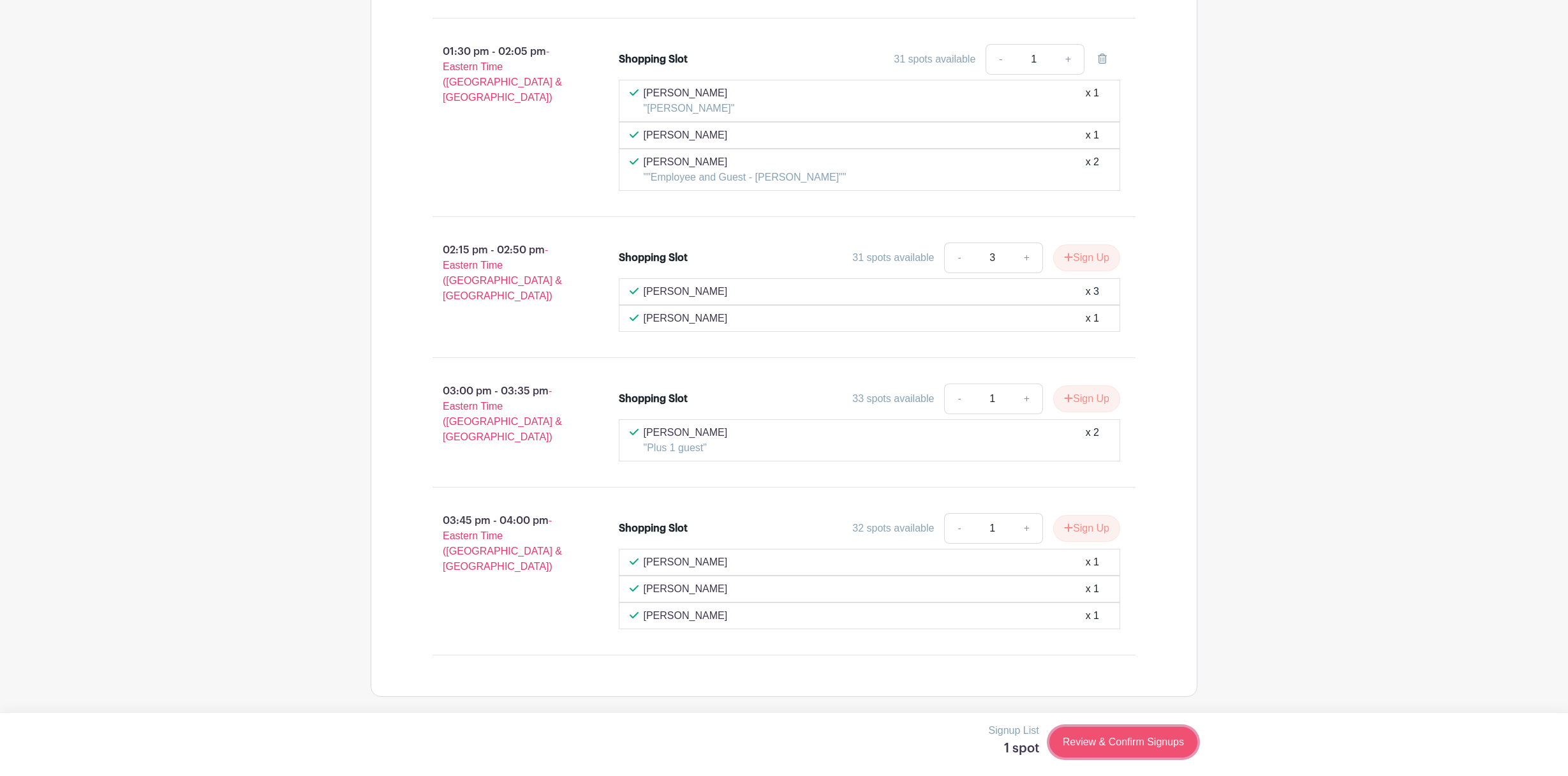
click at [1114, 735] on link "Review & Confirm Signups" at bounding box center [1123, 742] width 148 height 31
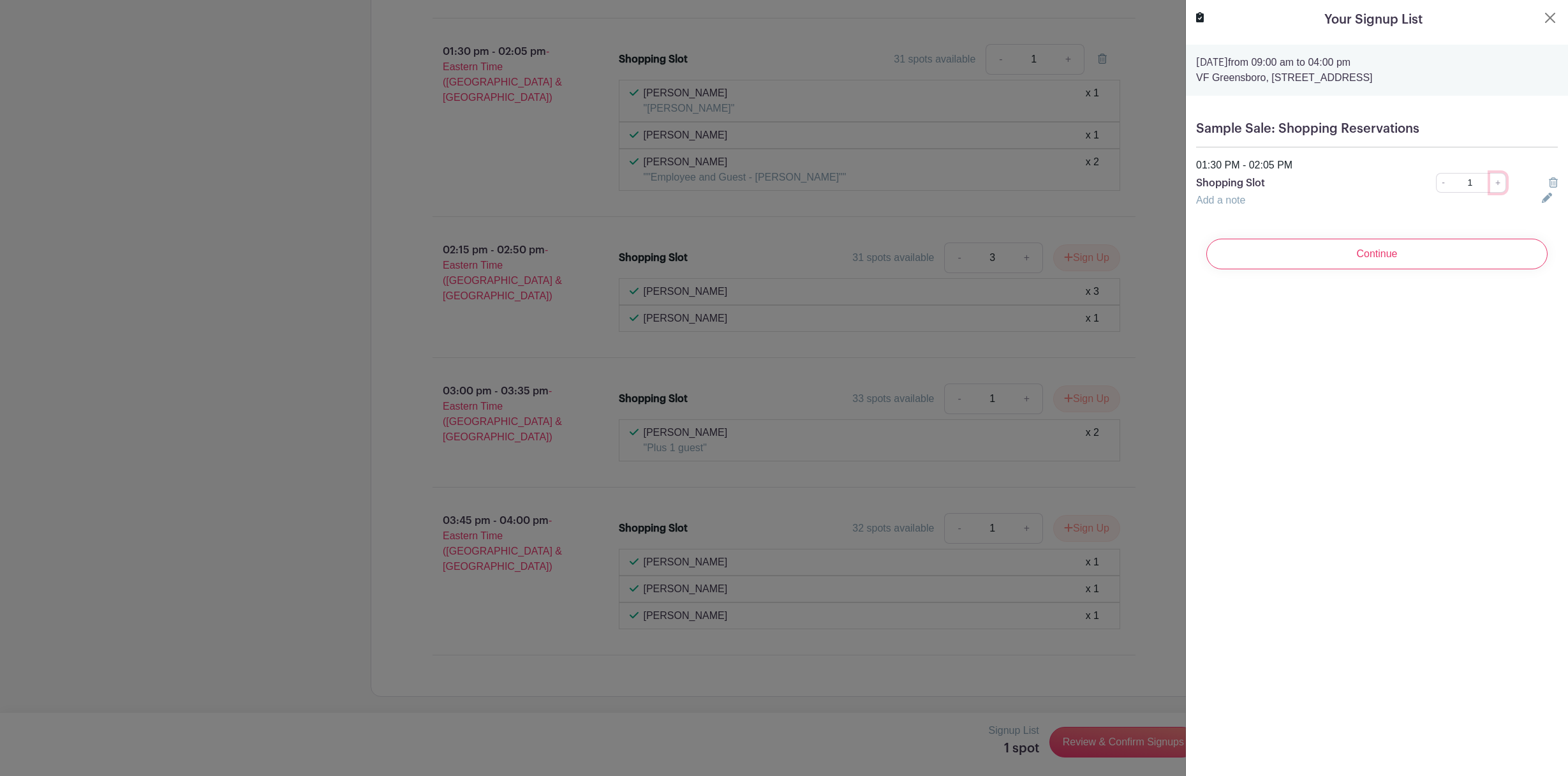
click at [1497, 183] on link "+" at bounding box center [1498, 183] width 16 height 20
type input "3"
click at [1555, 179] on icon at bounding box center [1553, 183] width 9 height 10
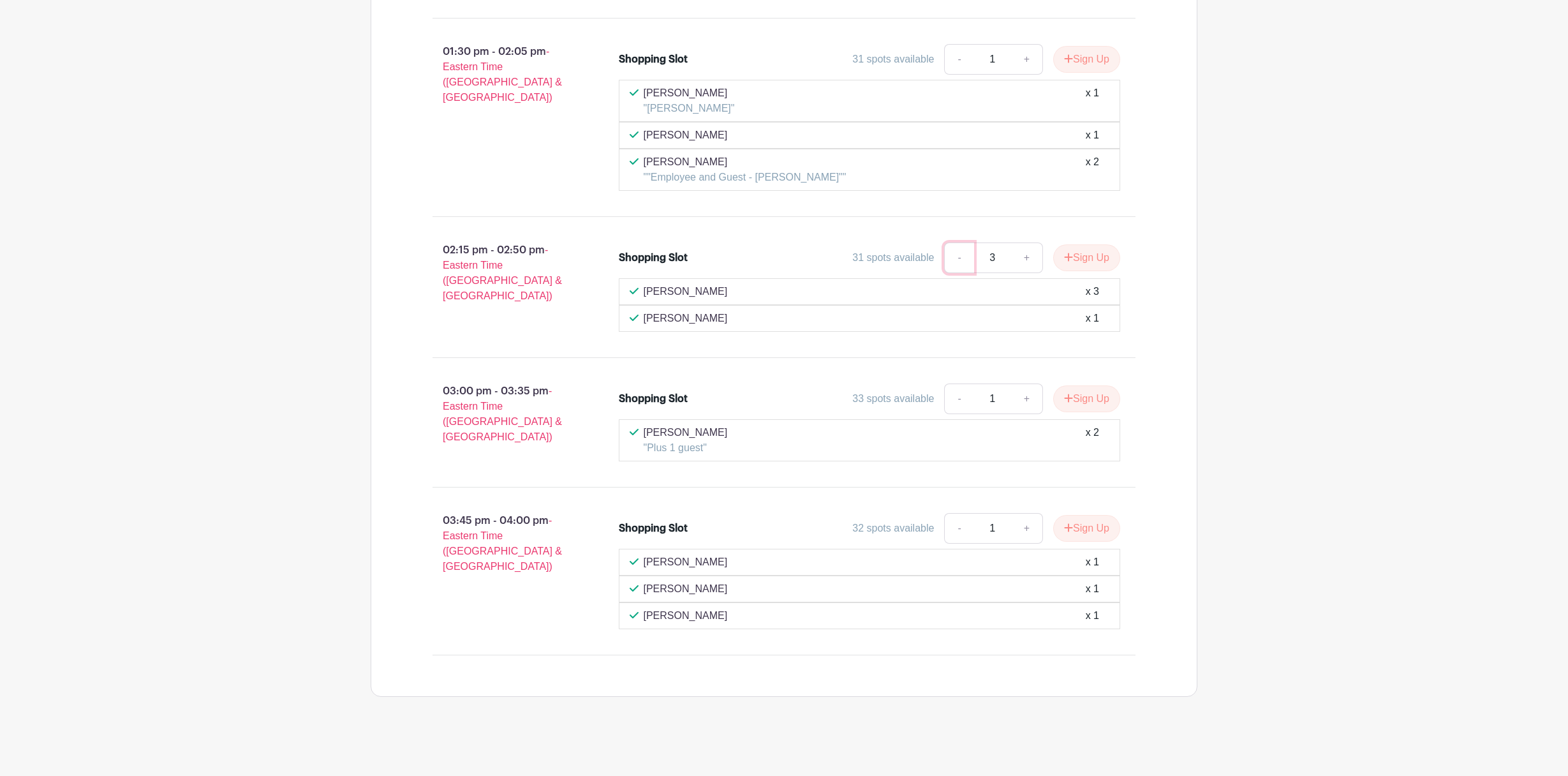
click at [950, 255] on link "-" at bounding box center [958, 257] width 29 height 31
type input "1"
click at [950, 255] on link "-" at bounding box center [958, 257] width 29 height 31
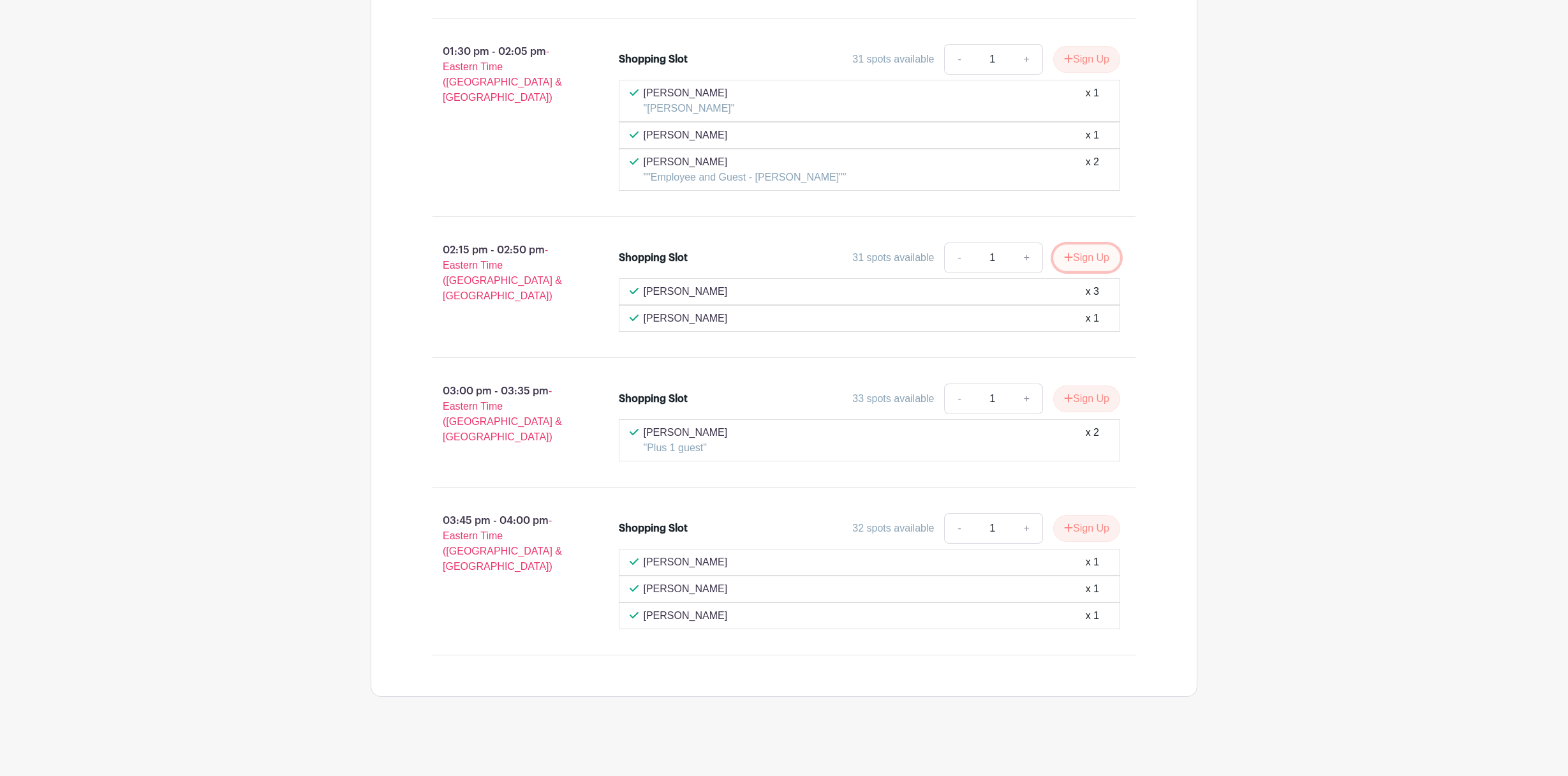
click at [1070, 257] on button "Sign Up" at bounding box center [1086, 257] width 67 height 27
click at [1066, 257] on link "+" at bounding box center [1069, 257] width 32 height 31
type input "2"
click at [1066, 257] on link "+" at bounding box center [1069, 257] width 32 height 31
type input "3"
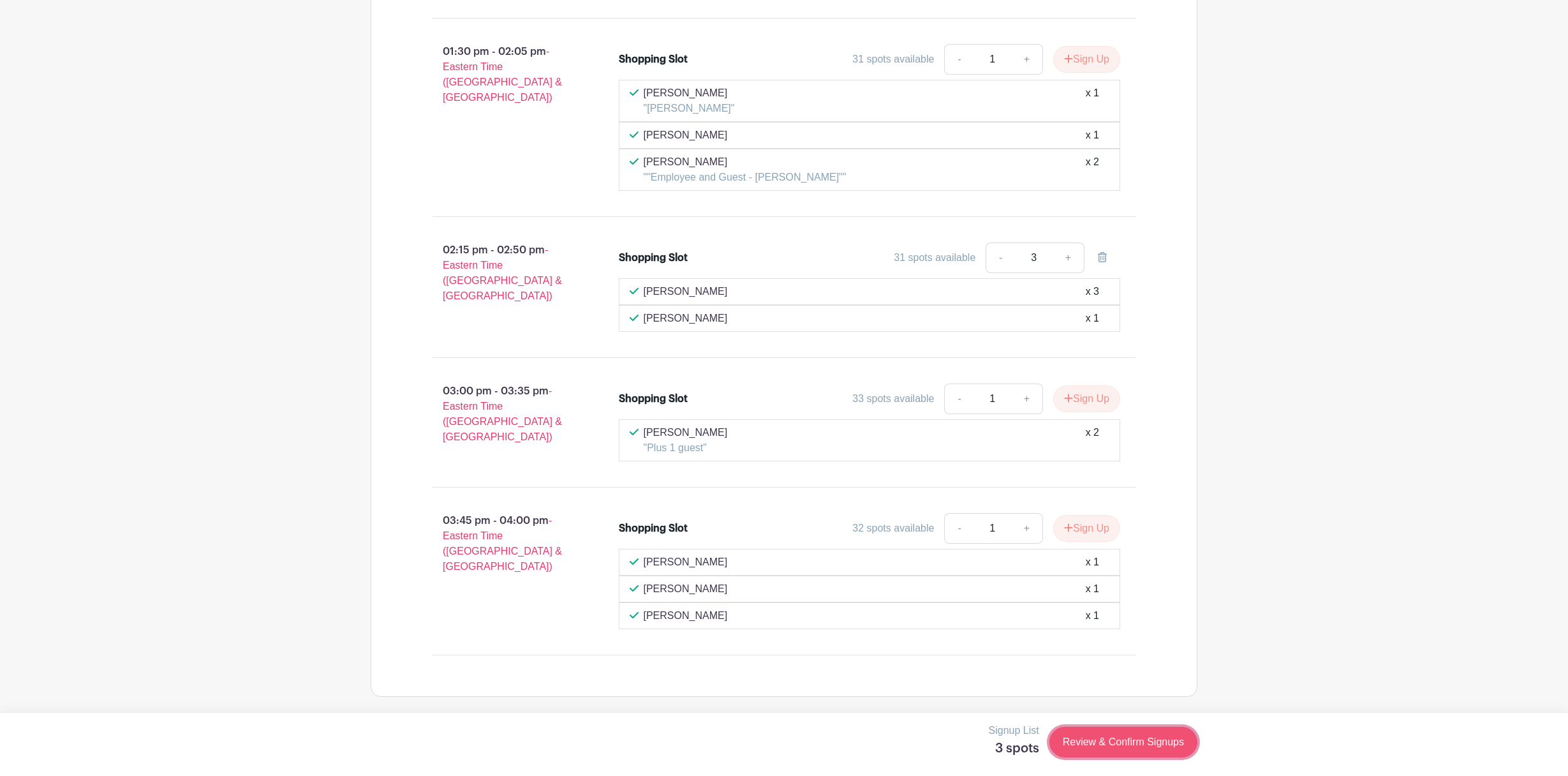
click at [1094, 737] on link "Review & Confirm Signups" at bounding box center [1123, 742] width 148 height 31
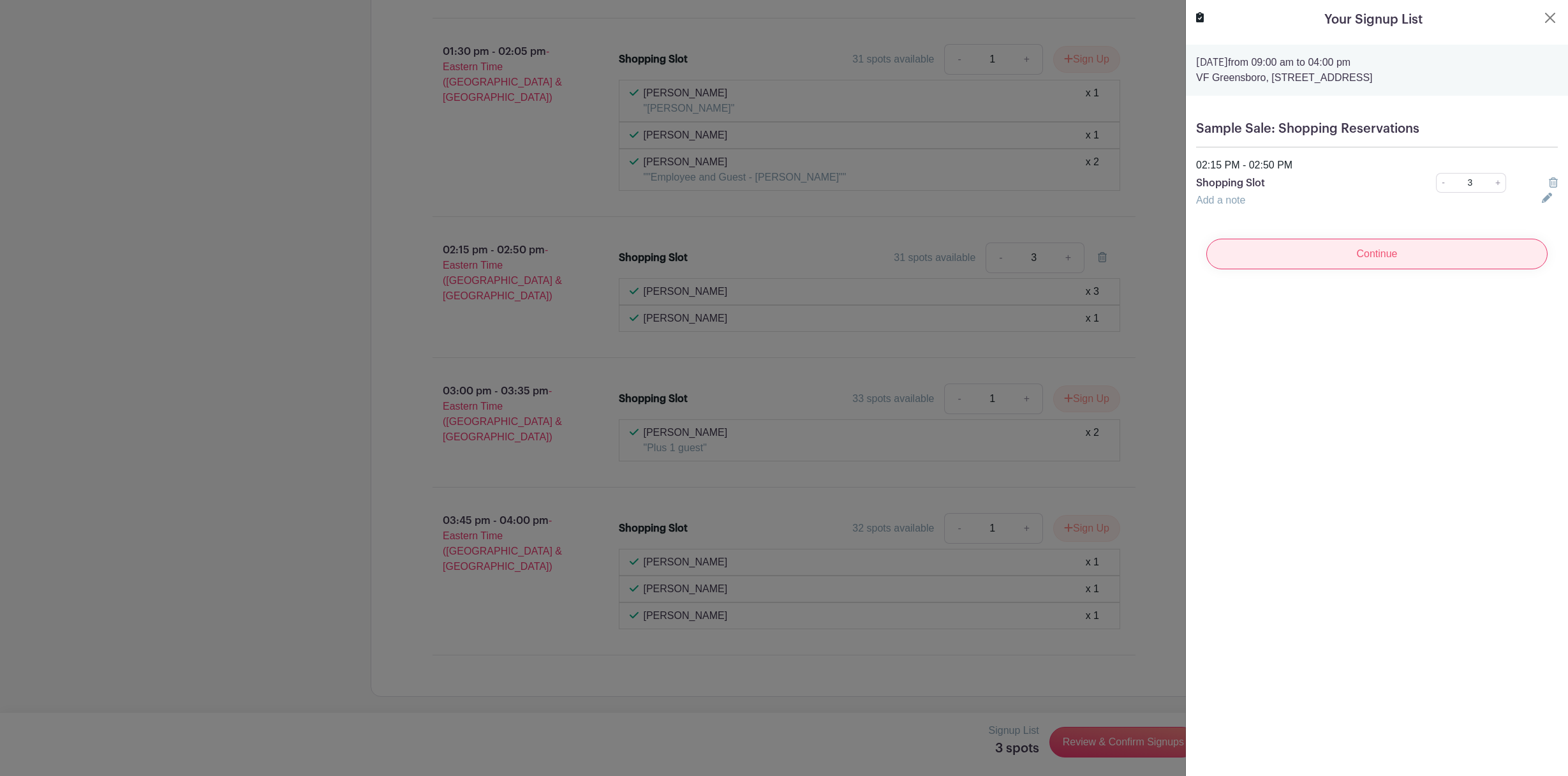
click at [1365, 252] on input "Continue" at bounding box center [1377, 254] width 341 height 31
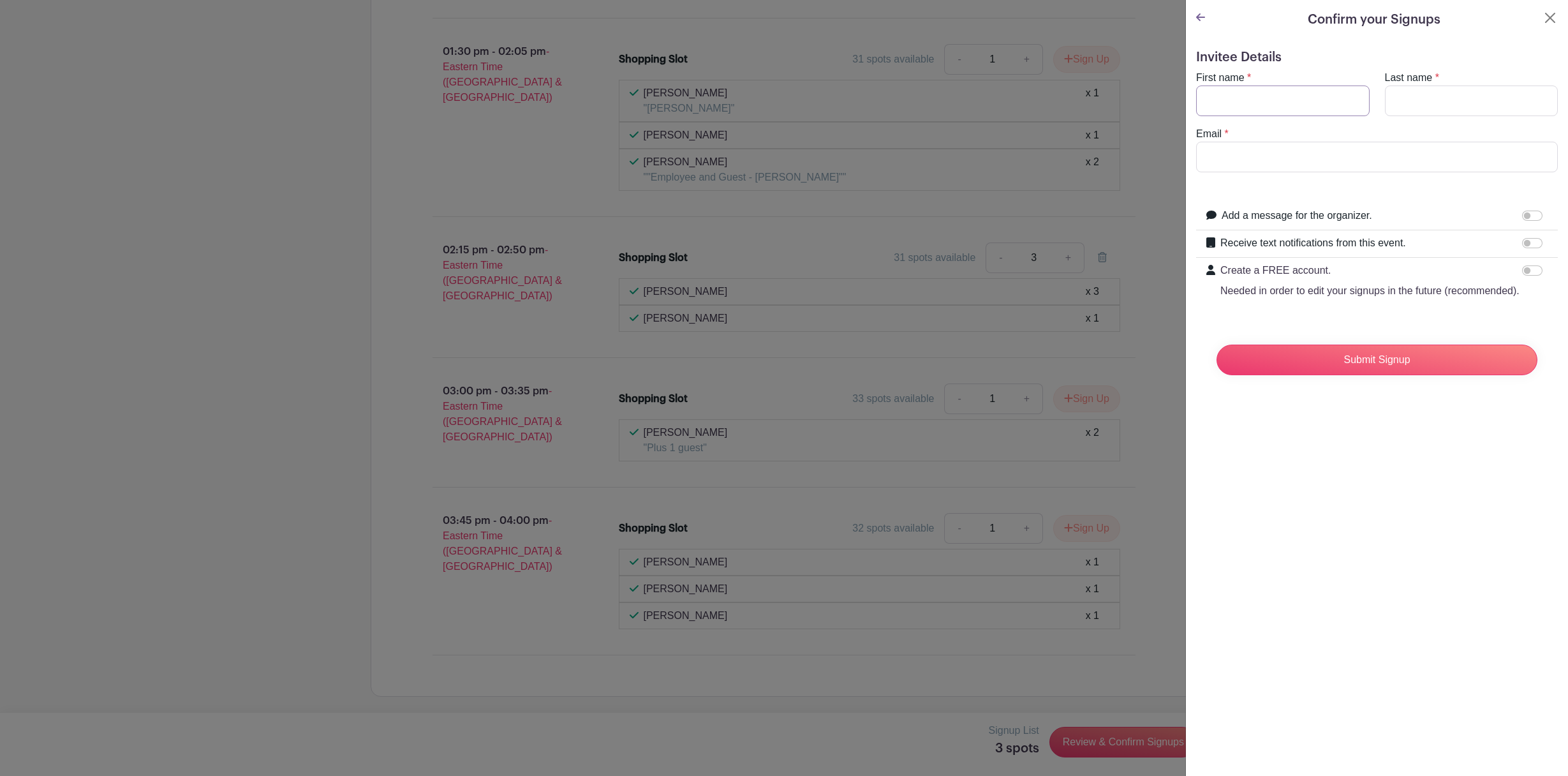
click at [1267, 101] on input "First name" at bounding box center [1283, 101] width 174 height 31
click at [1247, 165] on input "Email" at bounding box center [1377, 157] width 362 height 31
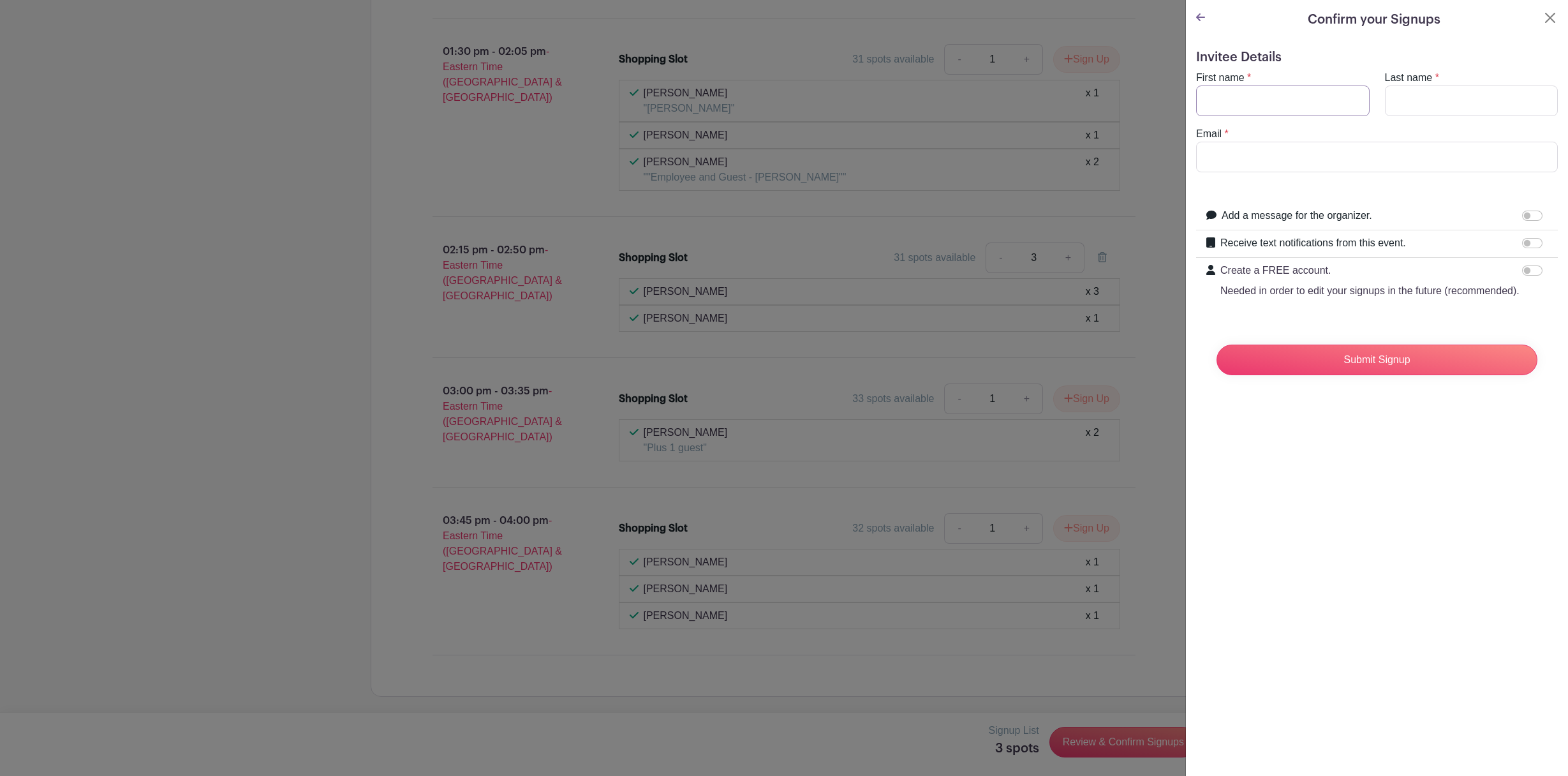
click at [1242, 93] on input "First name" at bounding box center [1283, 101] width 174 height 31
type input "[PERSON_NAME]"
type input "Khan"
click at [1422, 102] on input "Khan" at bounding box center [1472, 101] width 174 height 31
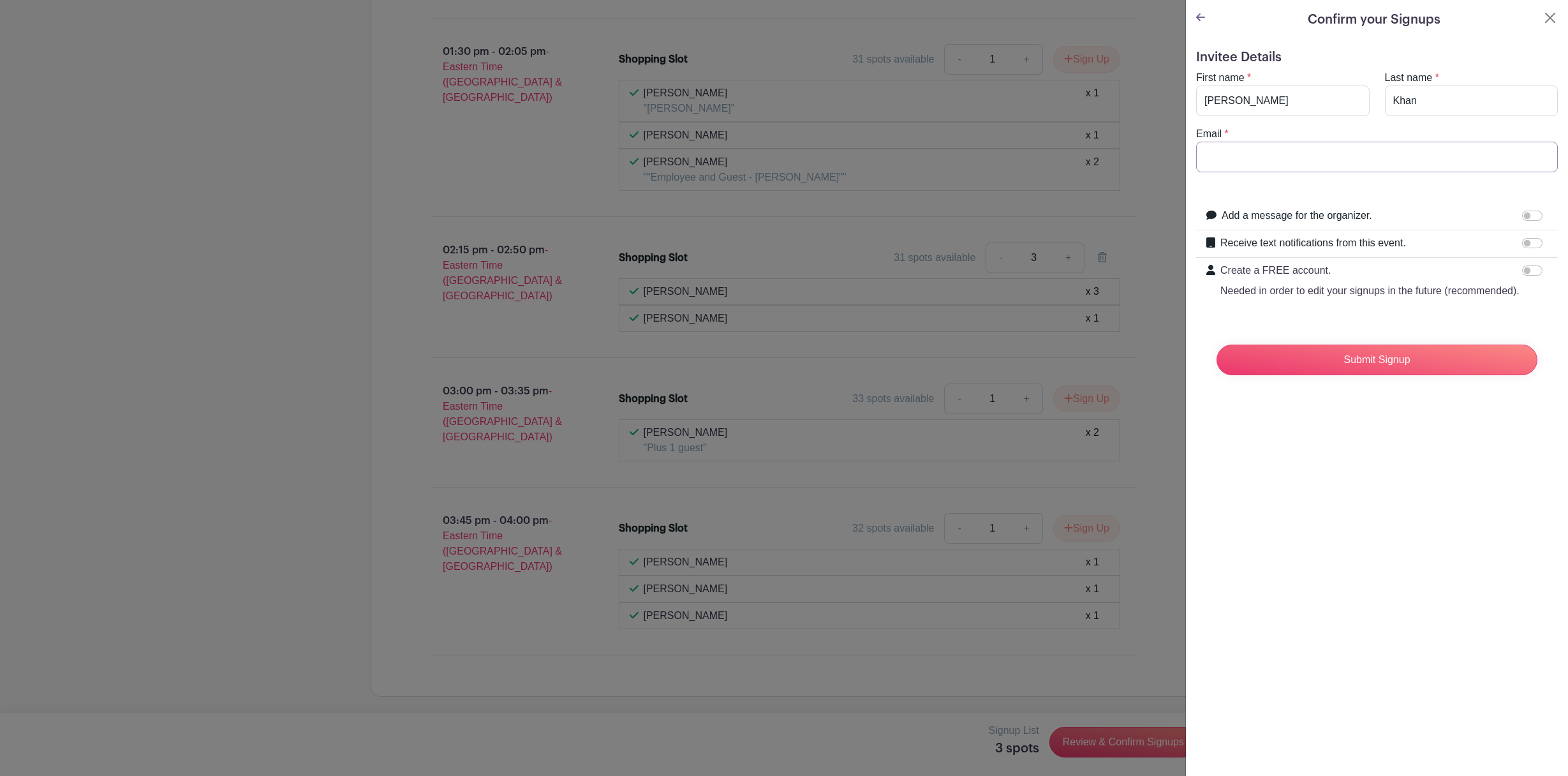
click at [1267, 153] on input "Email" at bounding box center [1377, 157] width 362 height 31
type input "muhammadRizwan7437@gmail.com"
click at [1283, 108] on input "[PERSON_NAME]" at bounding box center [1283, 101] width 174 height 31
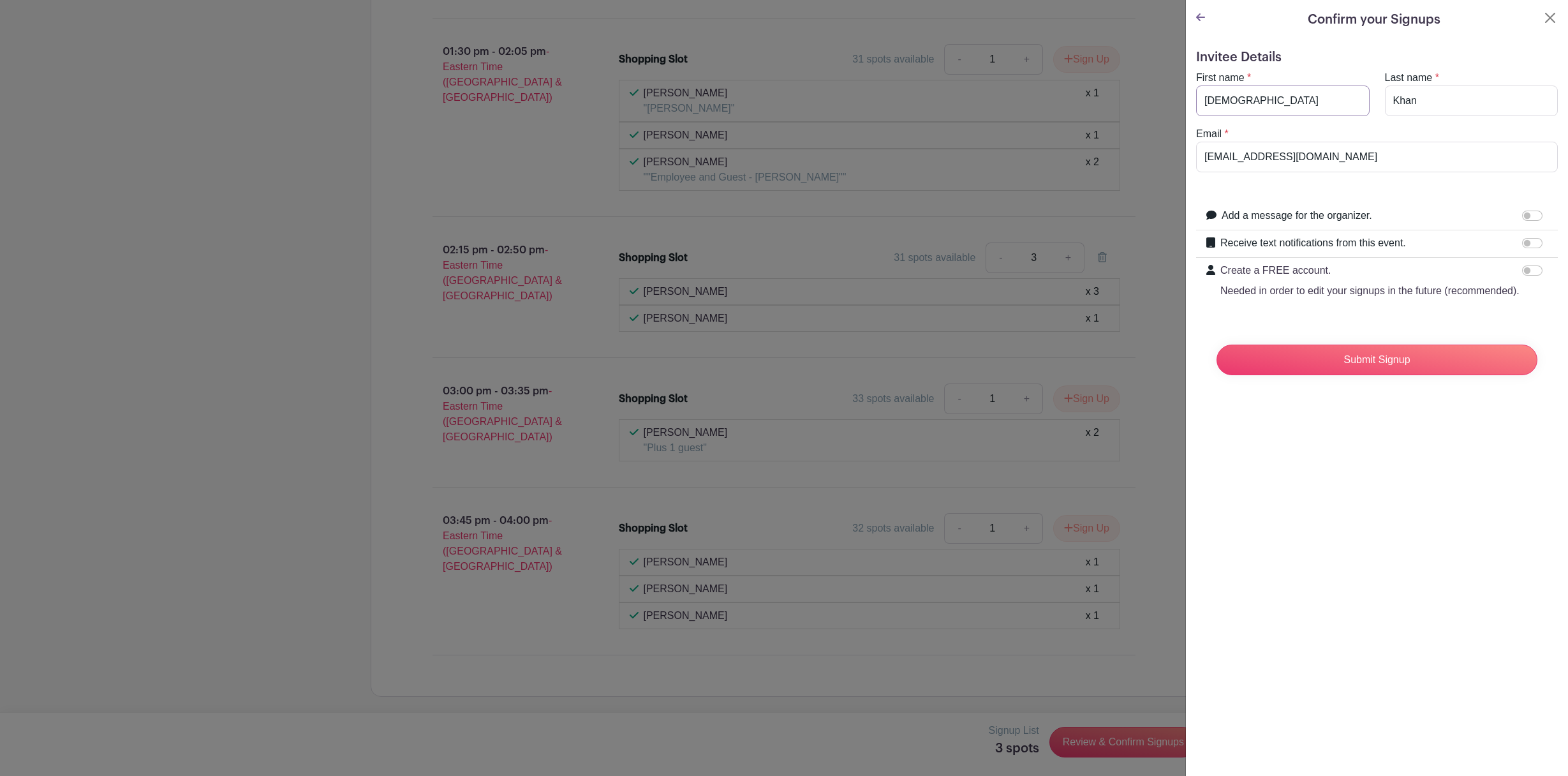
type input "Muhammad"
type input "Rizwan"
type input "muhammad_rizwan@vfc.com"
click at [1389, 358] on input "Submit Signup" at bounding box center [1377, 359] width 321 height 31
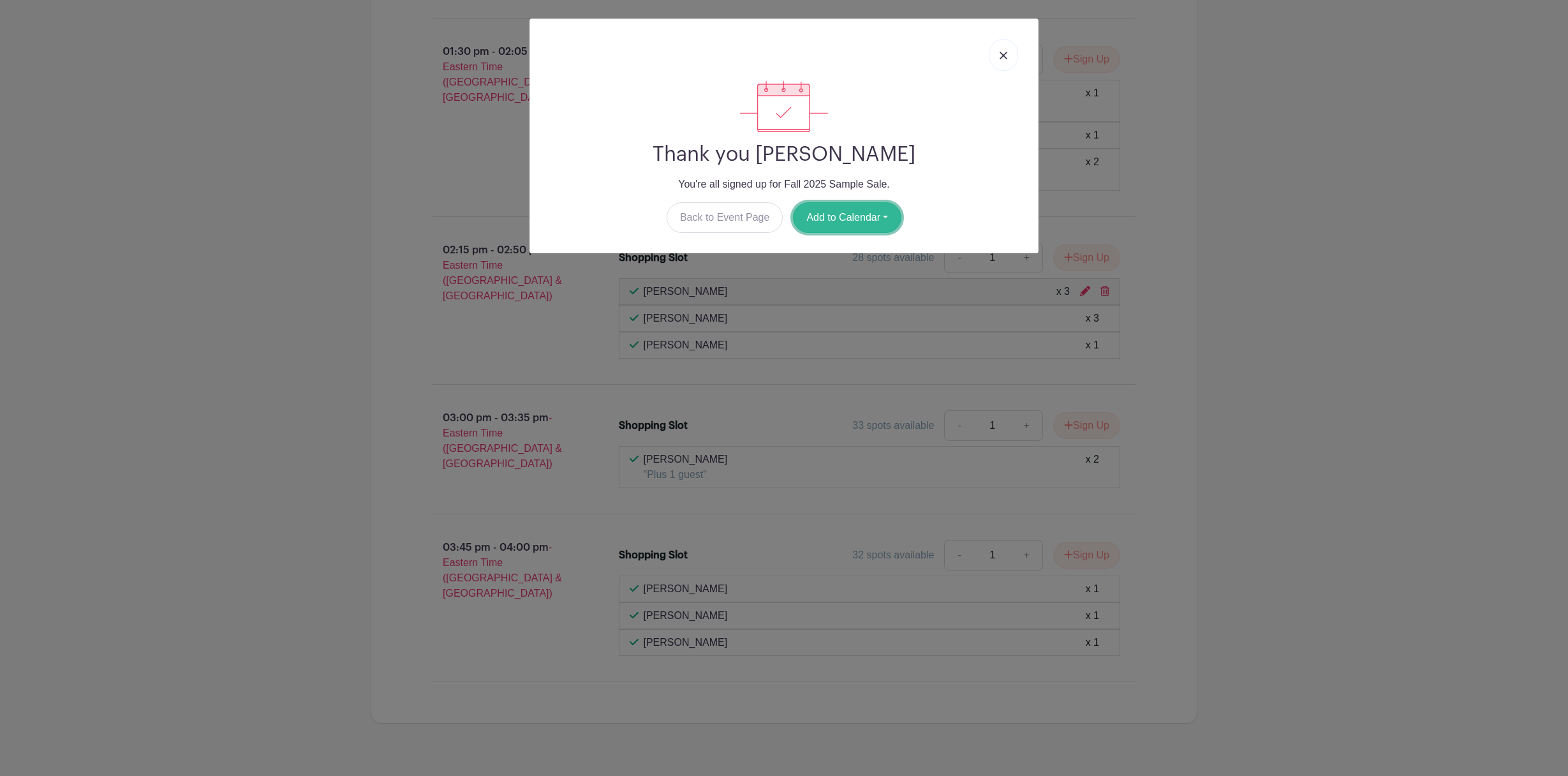
click at [835, 216] on button "Add to Calendar" at bounding box center [847, 217] width 109 height 31
click at [823, 268] on link "Outlook" at bounding box center [844, 270] width 101 height 20
click at [827, 211] on button "Add to Calendar" at bounding box center [847, 217] width 109 height 31
click at [825, 269] on link "Outlook" at bounding box center [844, 270] width 101 height 20
click at [1002, 57] on img at bounding box center [1004, 55] width 8 height 8
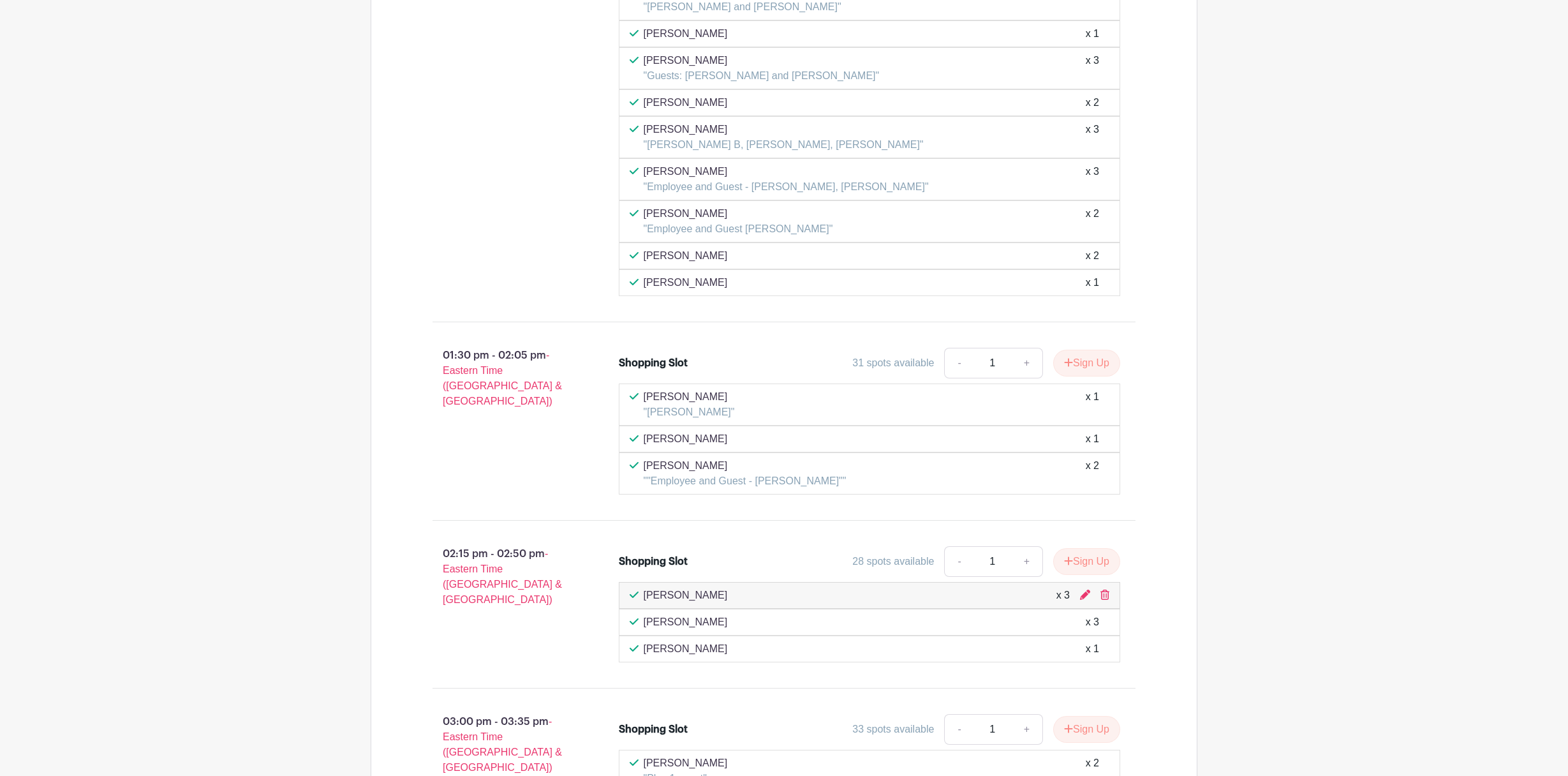
scroll to position [5336, 0]
